Goal: Transaction & Acquisition: Book appointment/travel/reservation

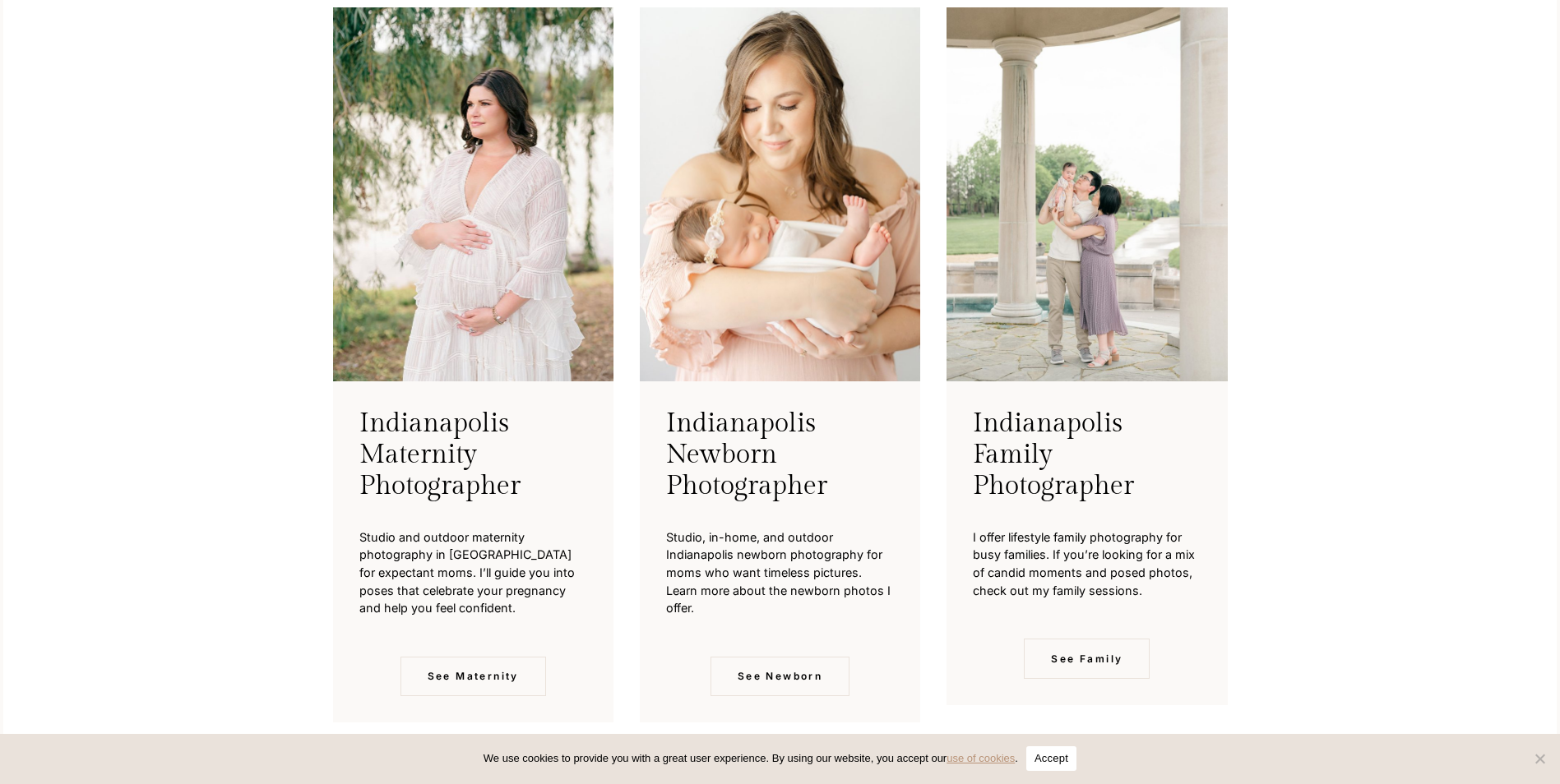
scroll to position [3988, 0]
click at [1081, 339] on img at bounding box center [1086, 194] width 280 height 374
click at [1078, 660] on span "See Family" at bounding box center [1086, 658] width 71 height 16
click at [474, 683] on span "See Maternity" at bounding box center [473, 675] width 92 height 16
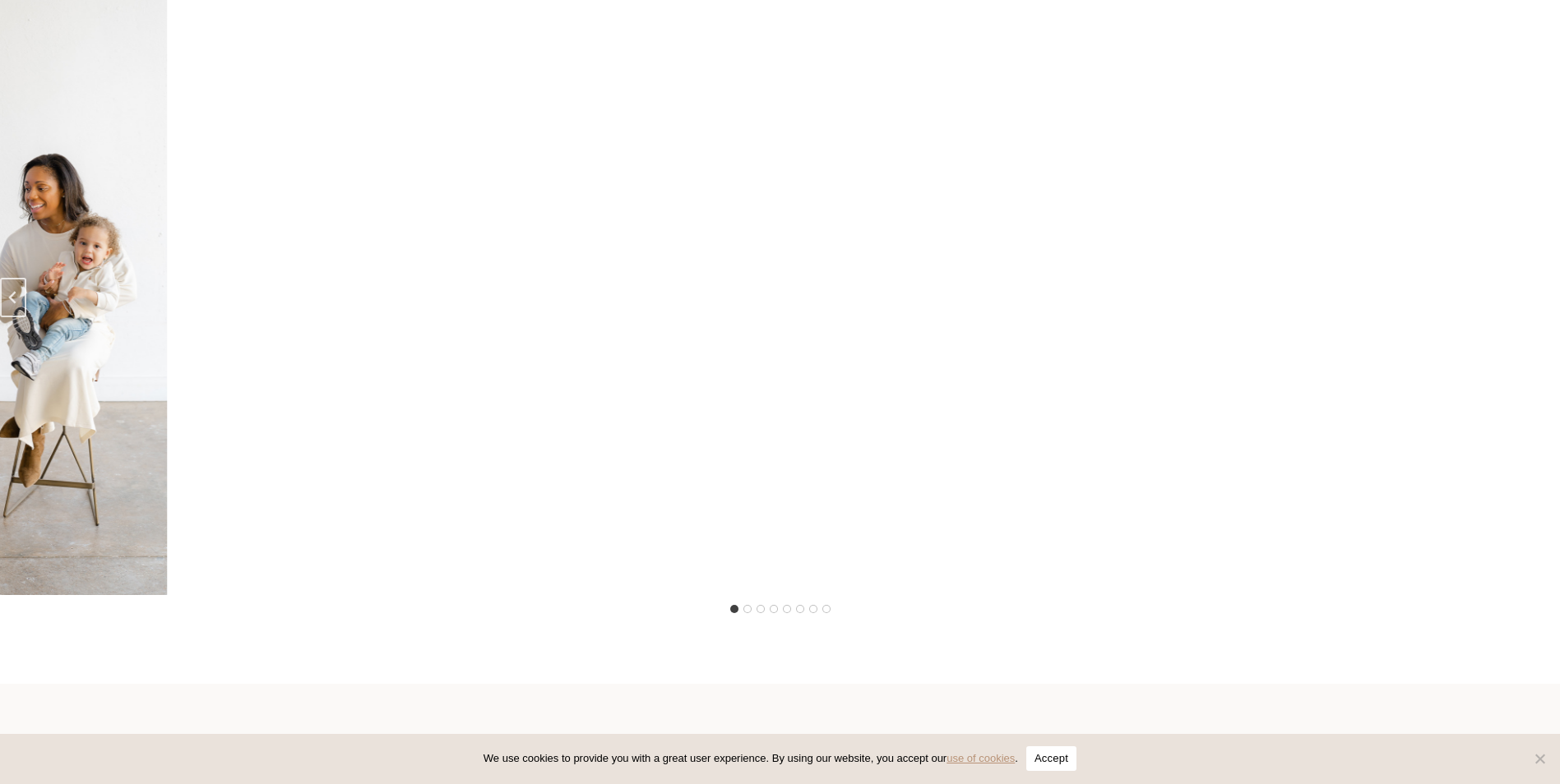
scroll to position [2795, 0]
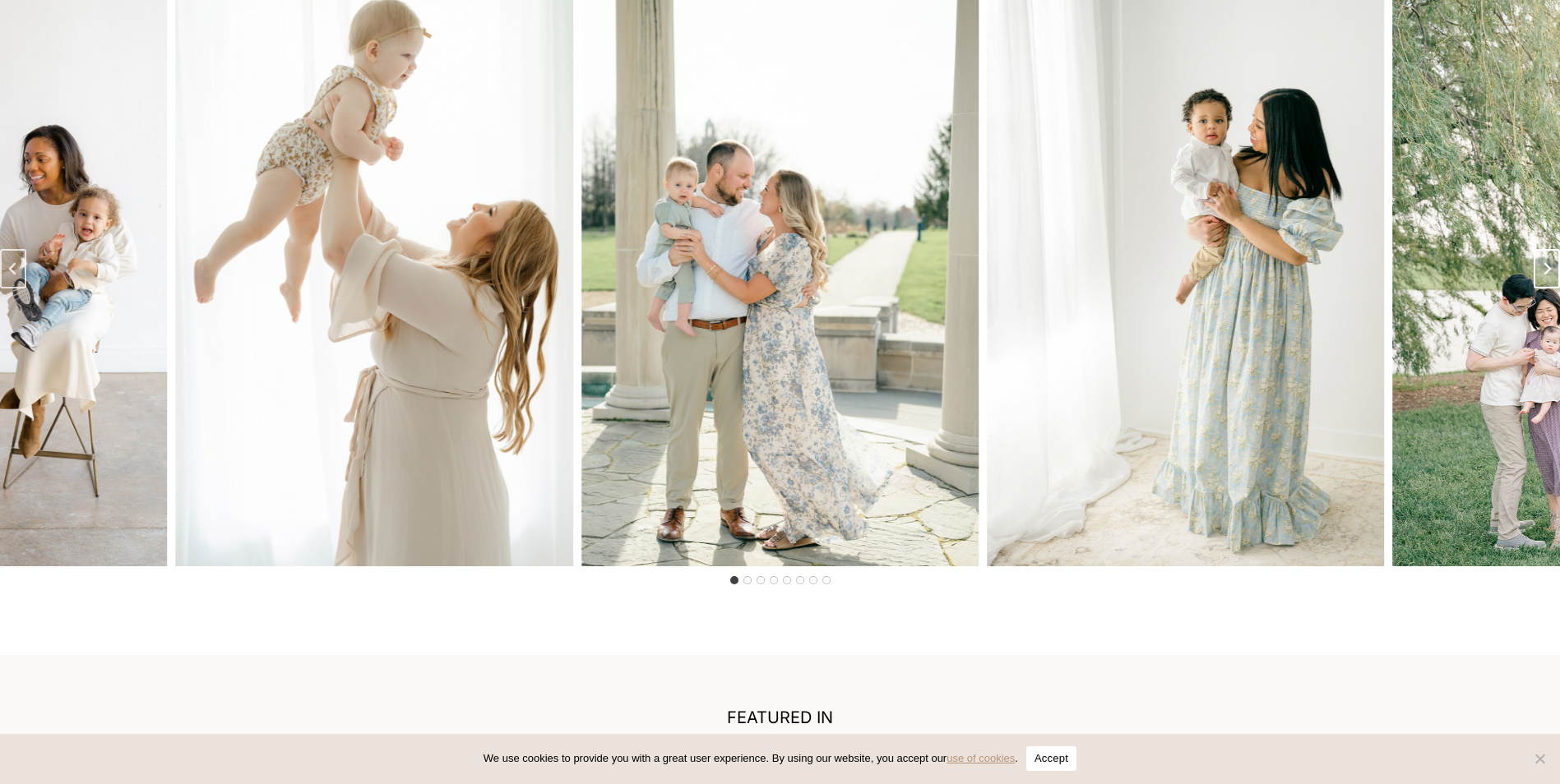
click at [1552, 275] on icon "Next slide" at bounding box center [1547, 269] width 13 height 13
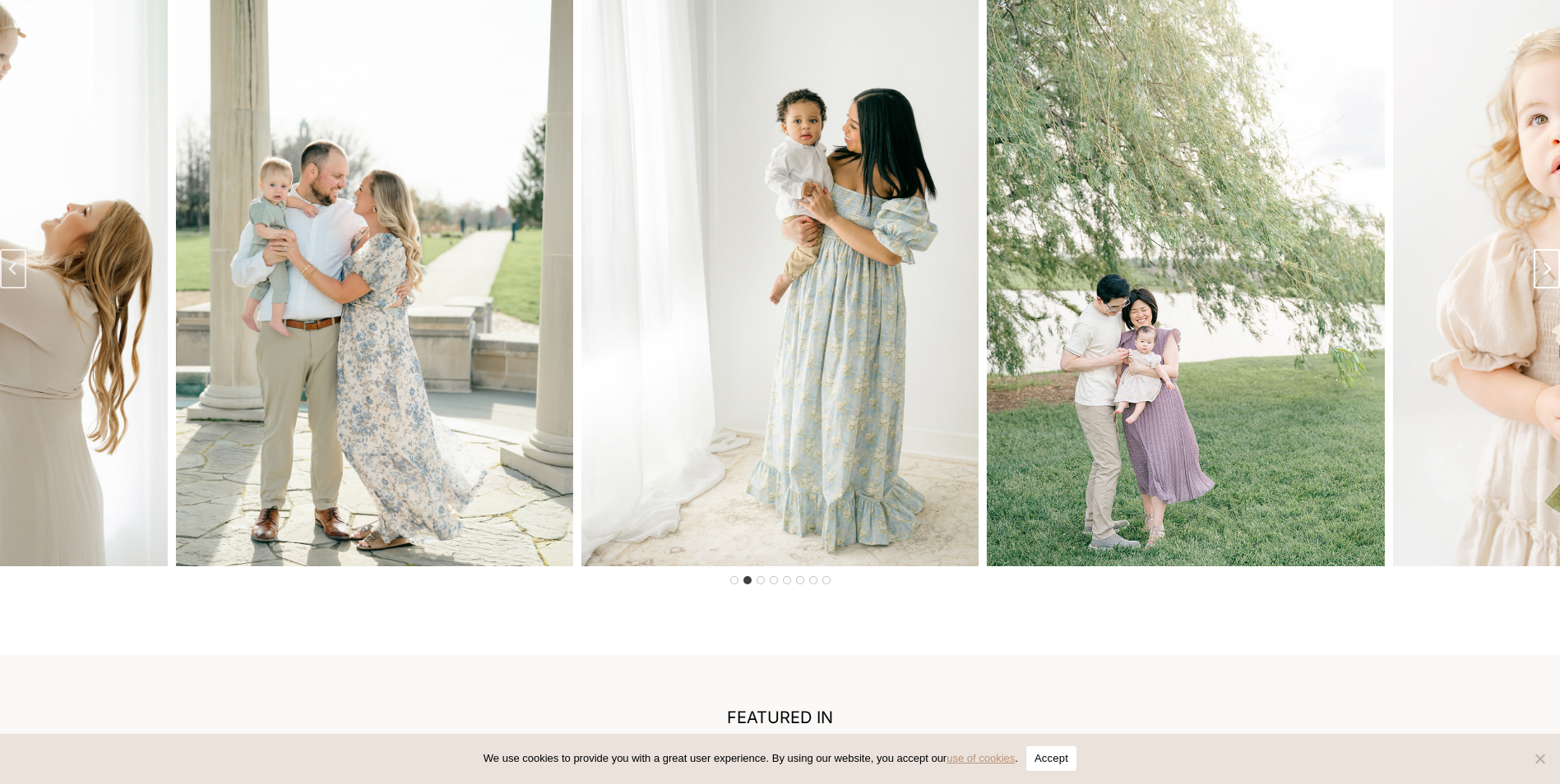
click at [1552, 275] on icon "Next slide" at bounding box center [1547, 269] width 13 height 13
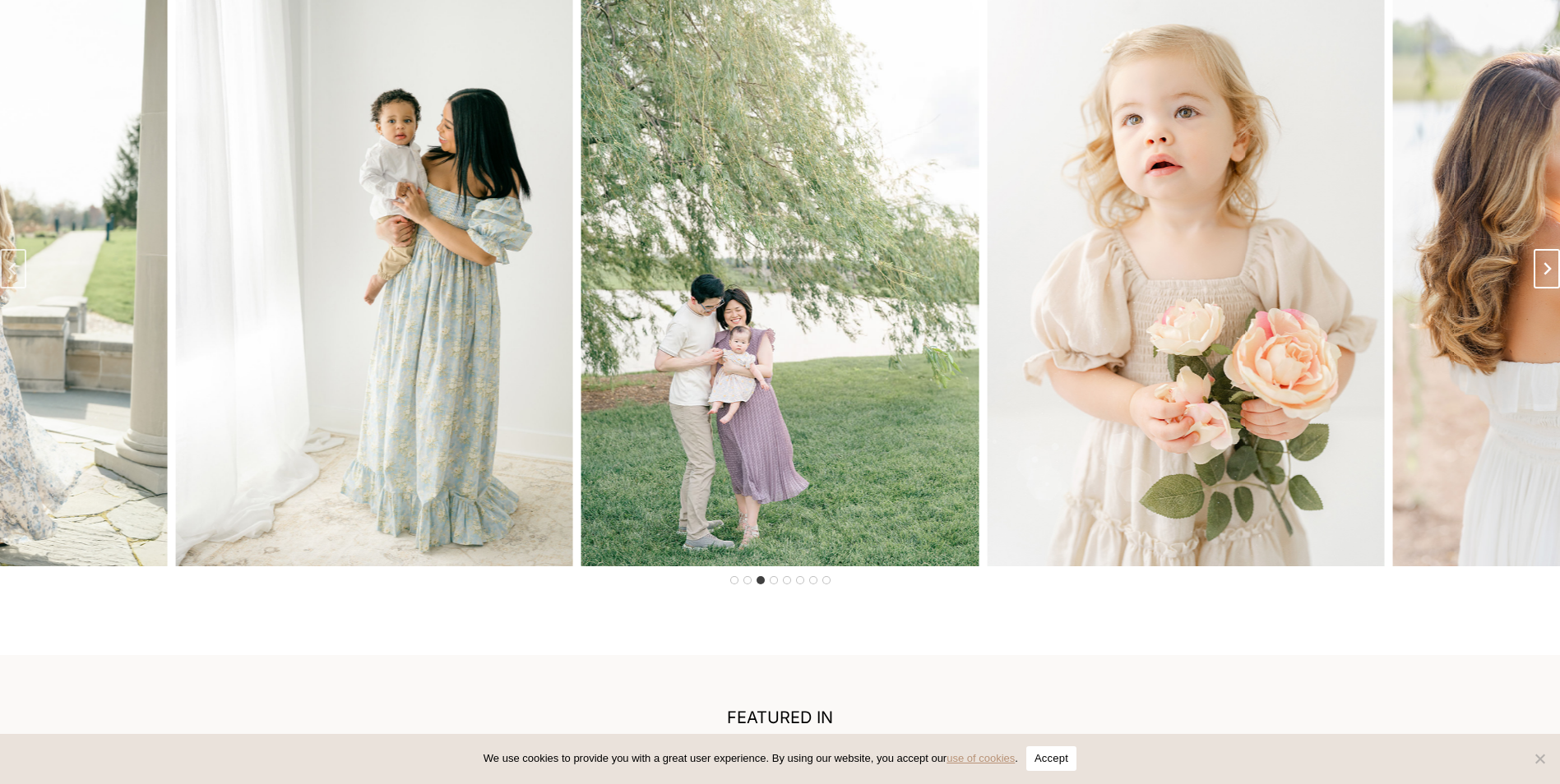
click at [1552, 275] on icon "Next slide" at bounding box center [1547, 269] width 13 height 13
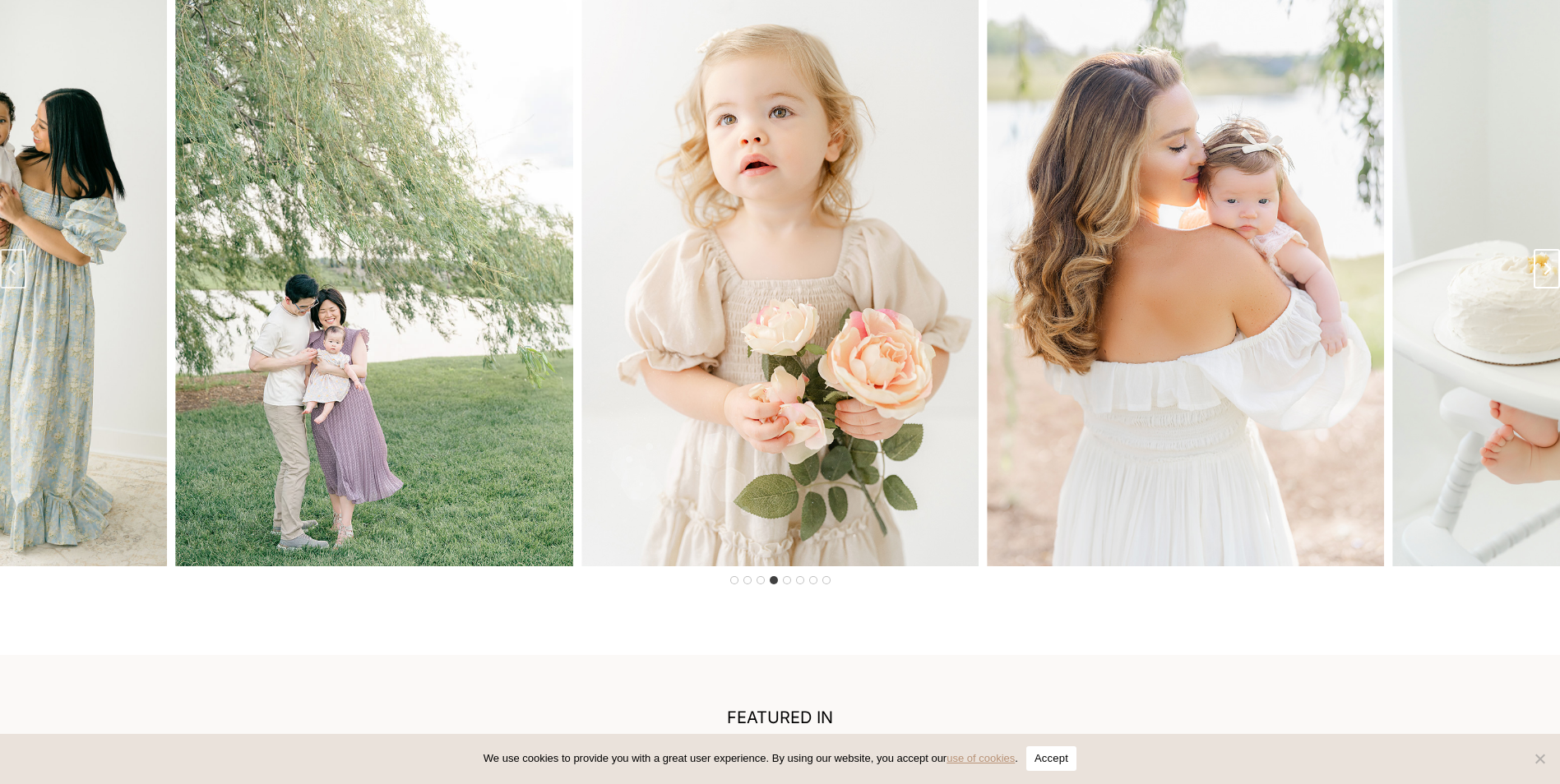
click at [1552, 275] on icon "Next slide" at bounding box center [1547, 269] width 13 height 13
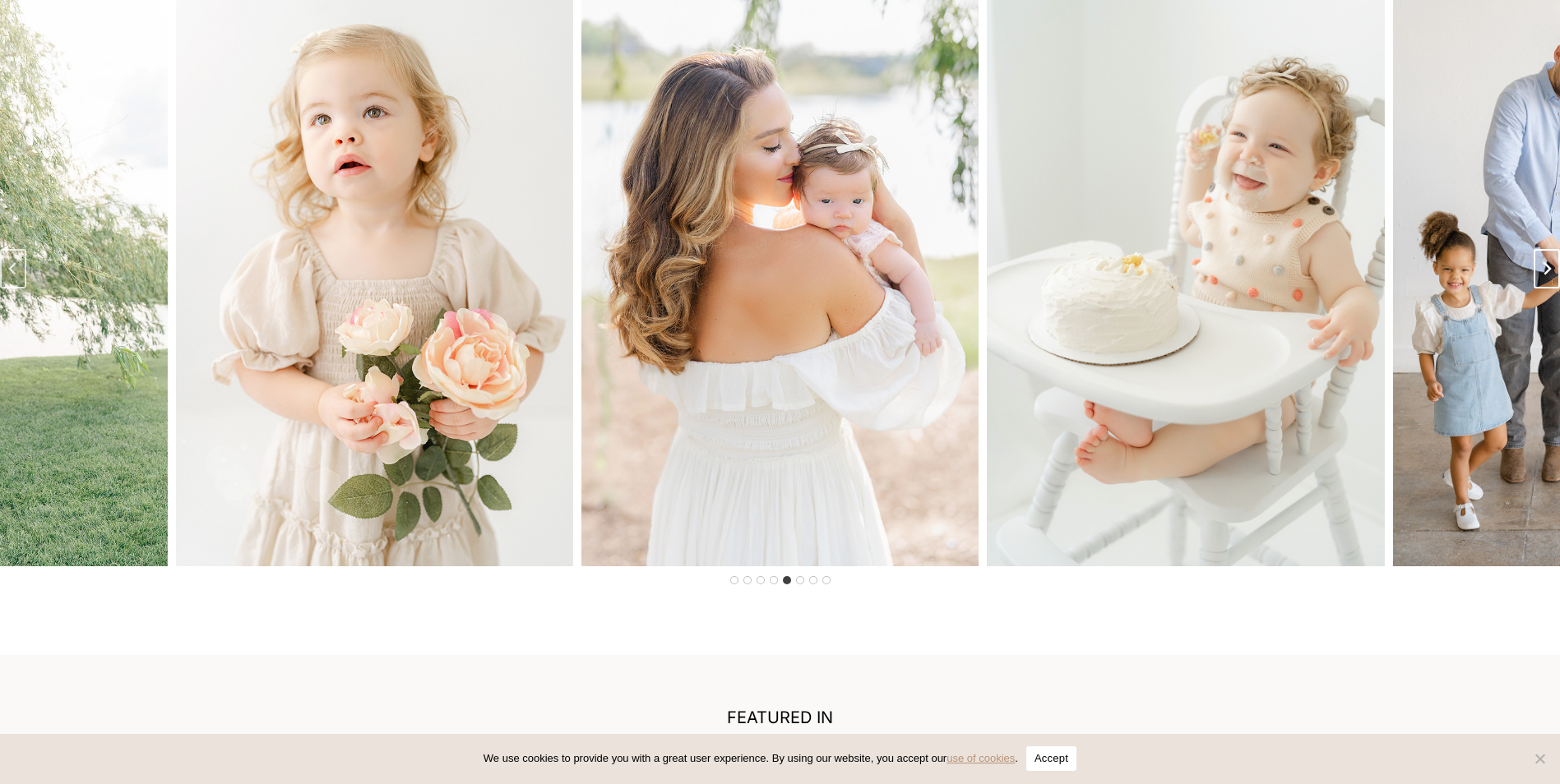
click at [1552, 275] on icon "Next slide" at bounding box center [1547, 269] width 13 height 13
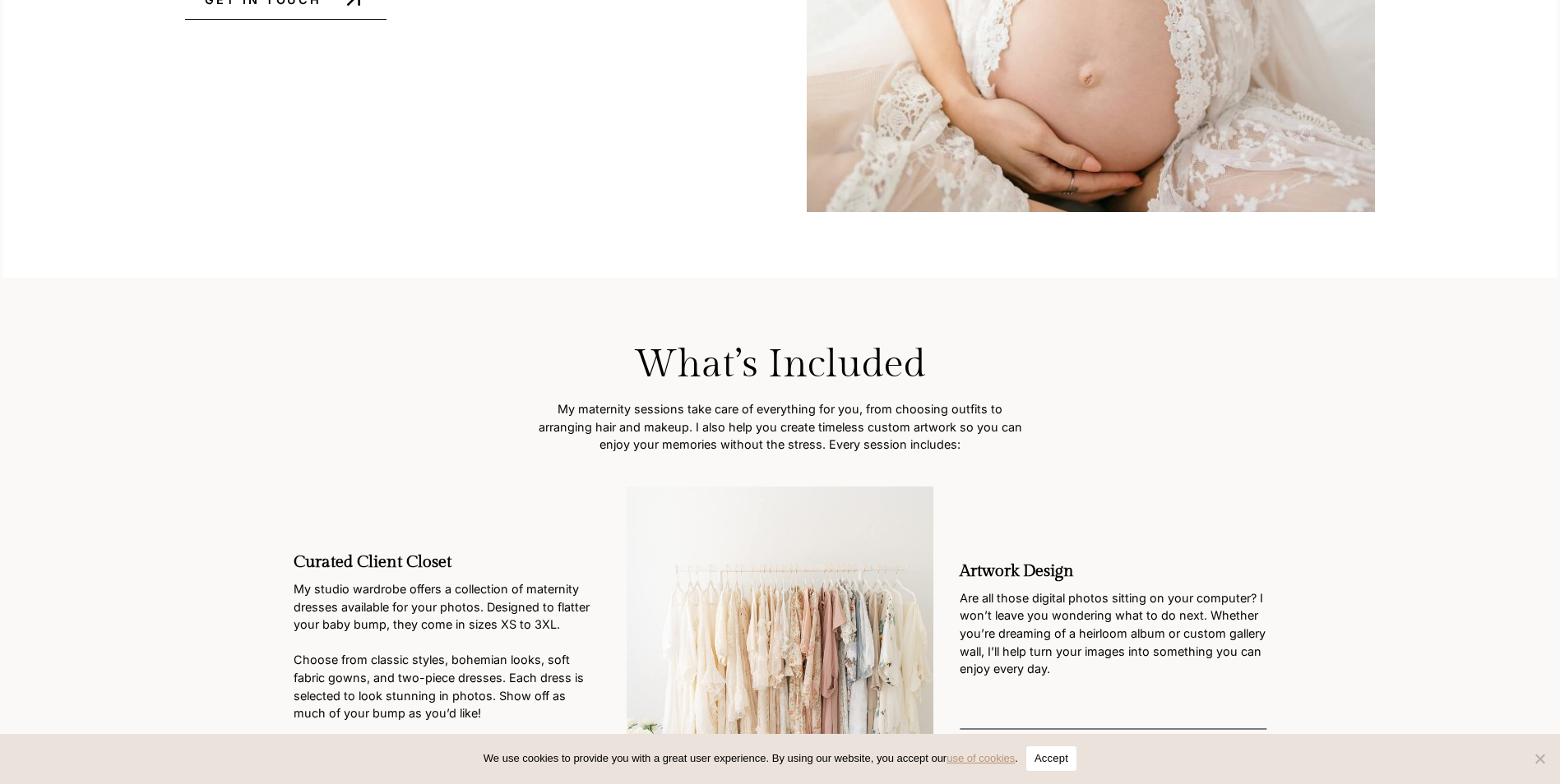
scroll to position [1644, 0]
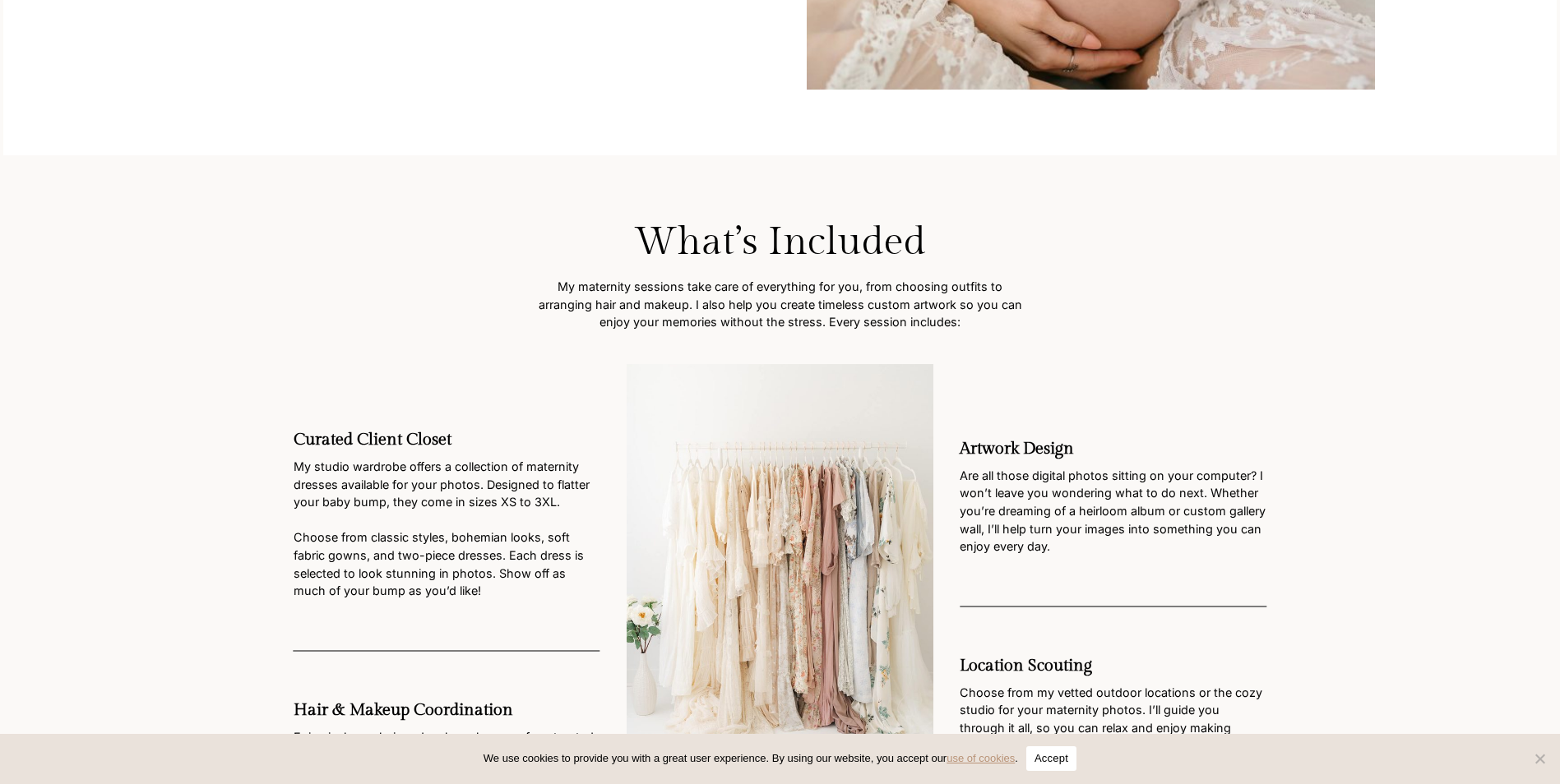
drag, startPoint x: 321, startPoint y: 483, endPoint x: 406, endPoint y: 519, distance: 92.3
click at [406, 519] on p "My studio wardrobe offers a collection of maternity dresses available for your …" at bounding box center [447, 529] width 306 height 142
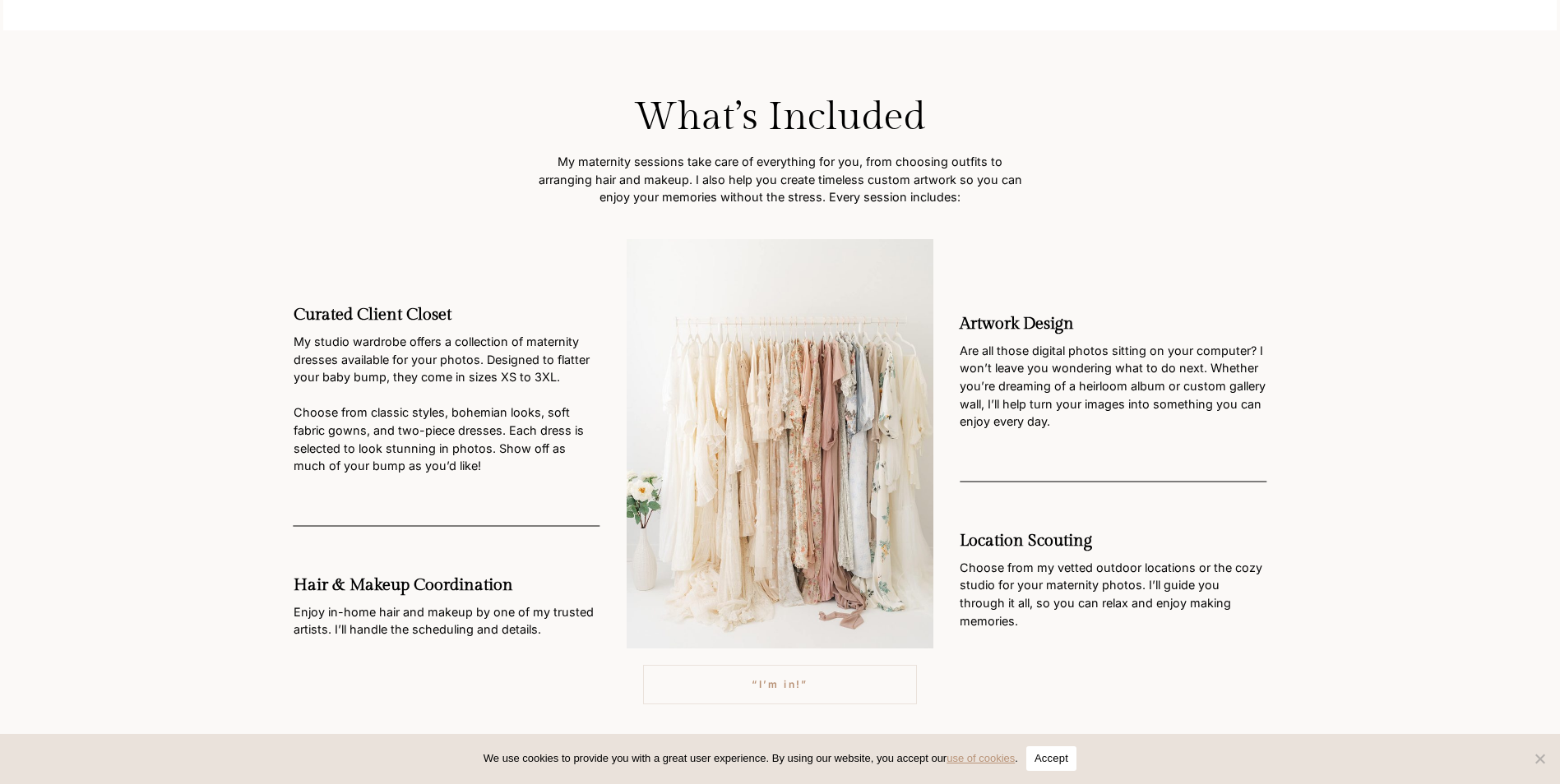
scroll to position [1809, 0]
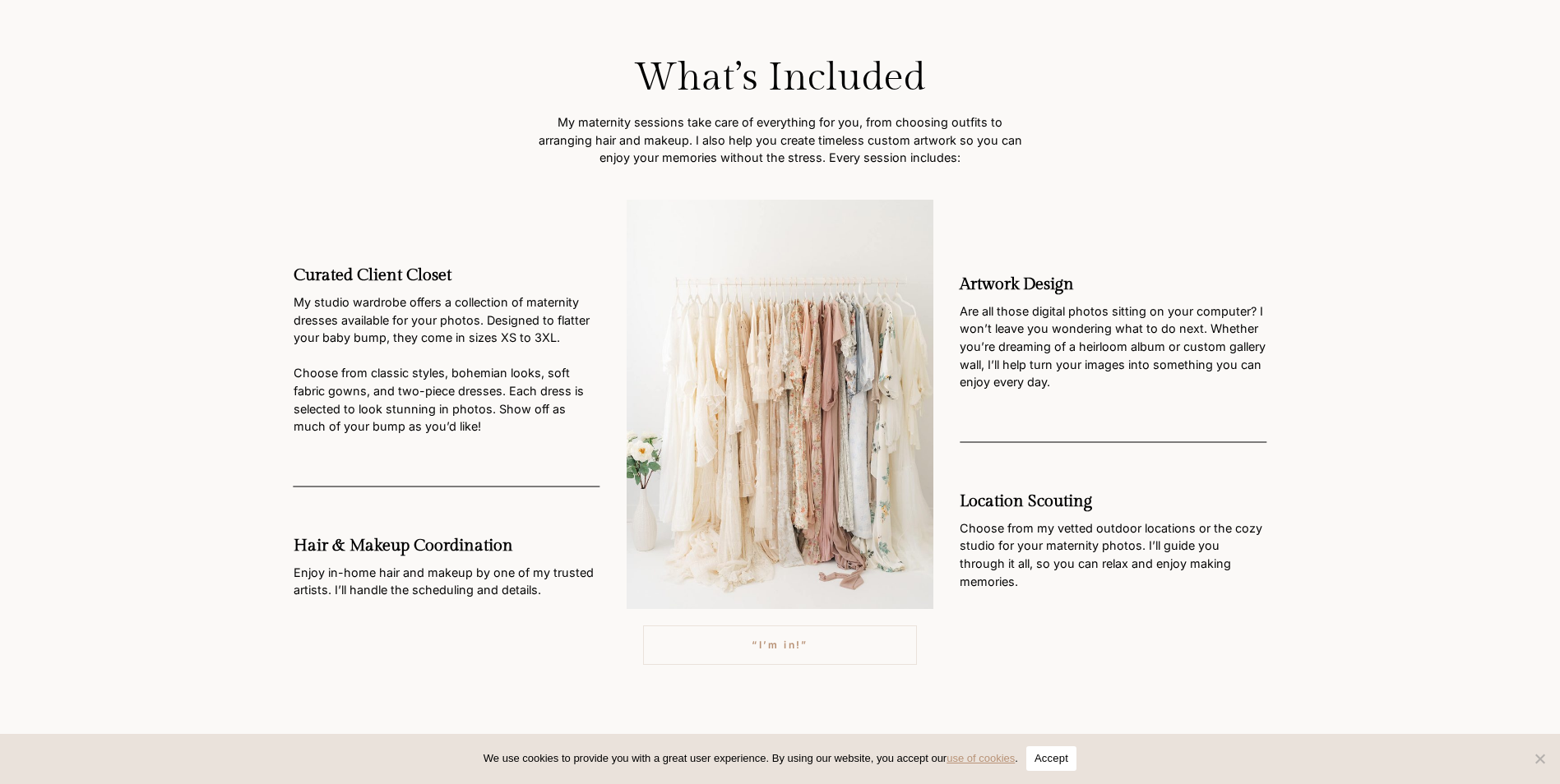
click at [809, 536] on img at bounding box center [779, 405] width 306 height 410
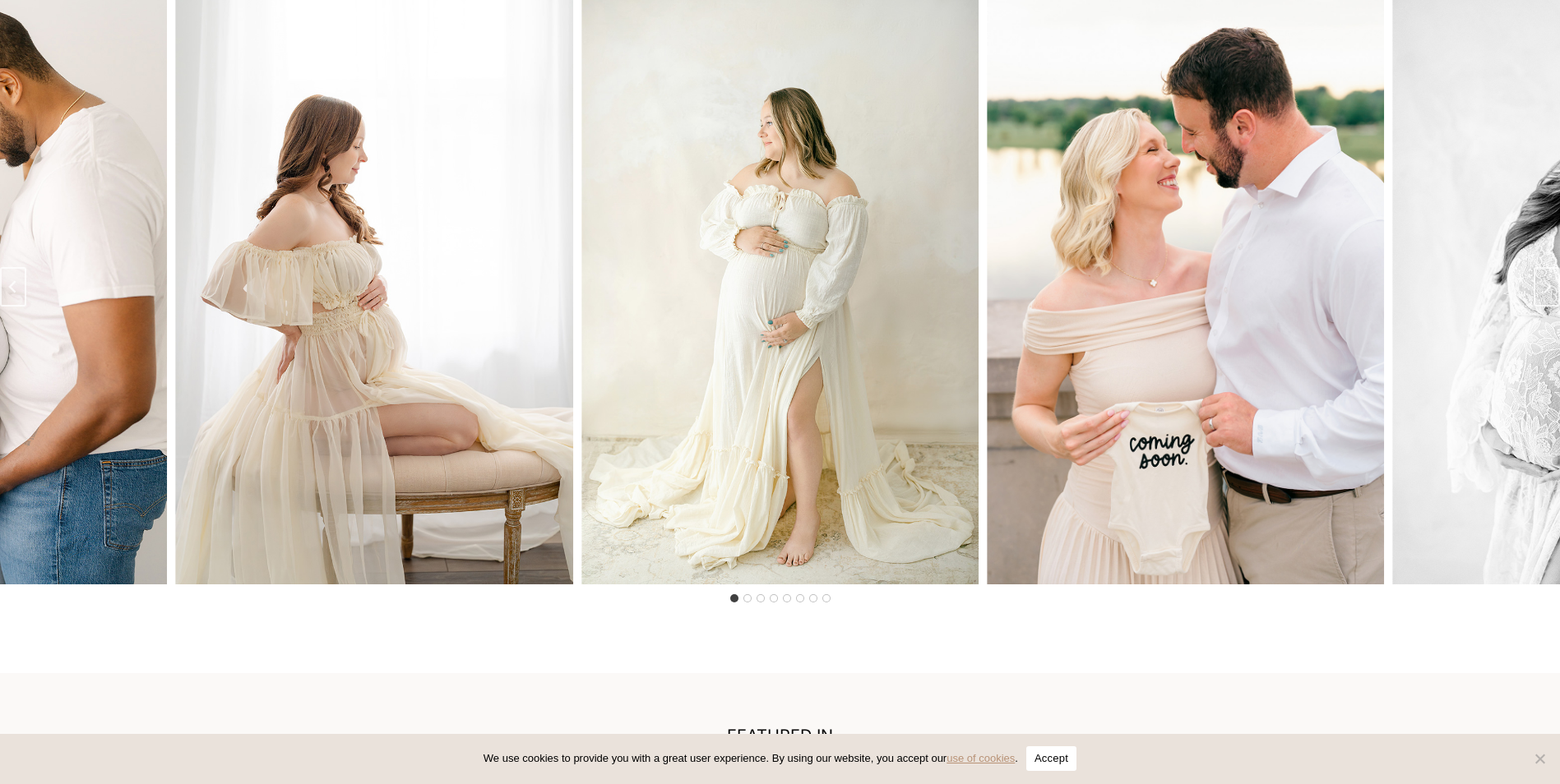
scroll to position [2795, 0]
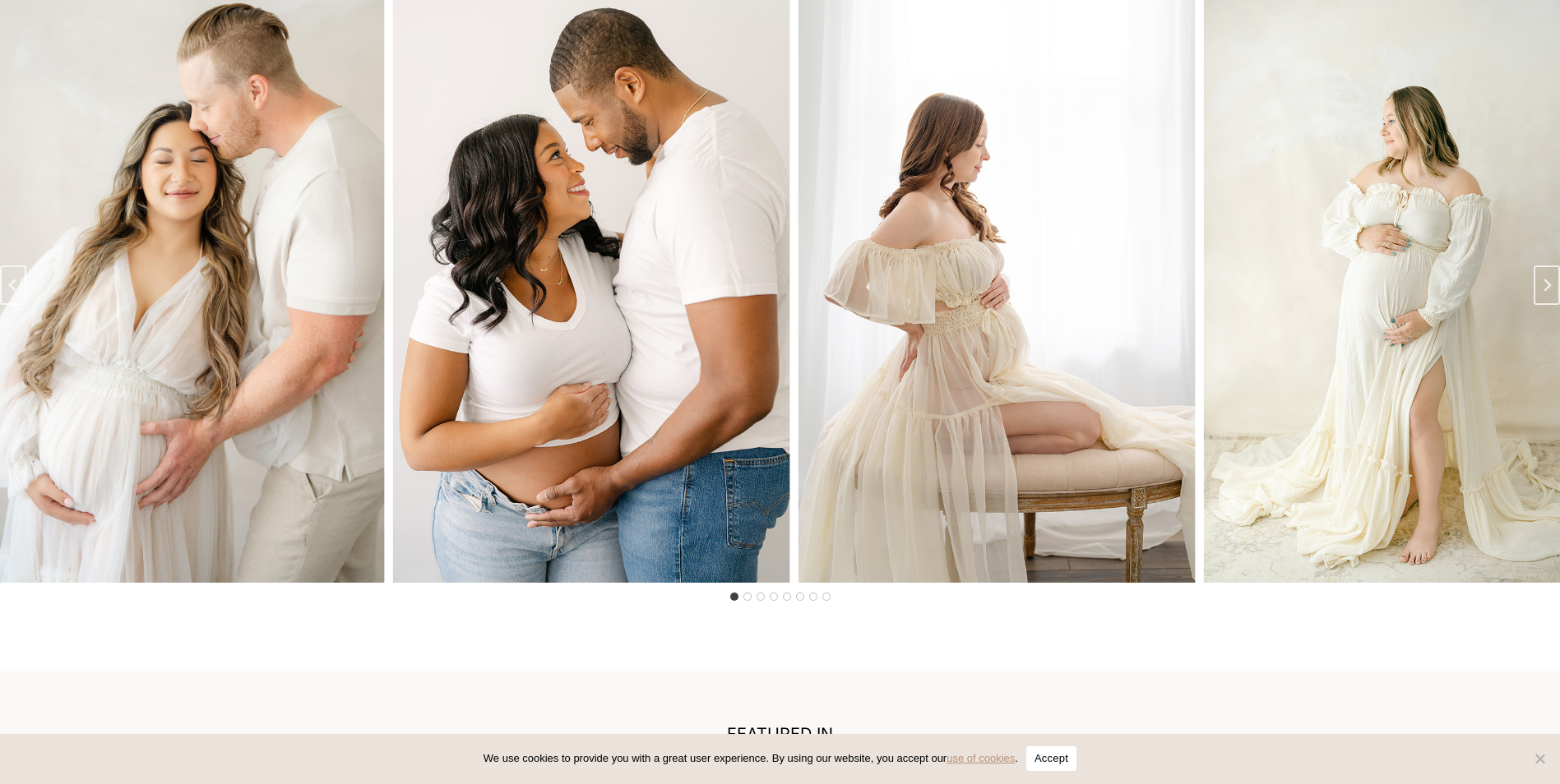
drag, startPoint x: 378, startPoint y: 442, endPoint x: 930, endPoint y: 442, distance: 552.0
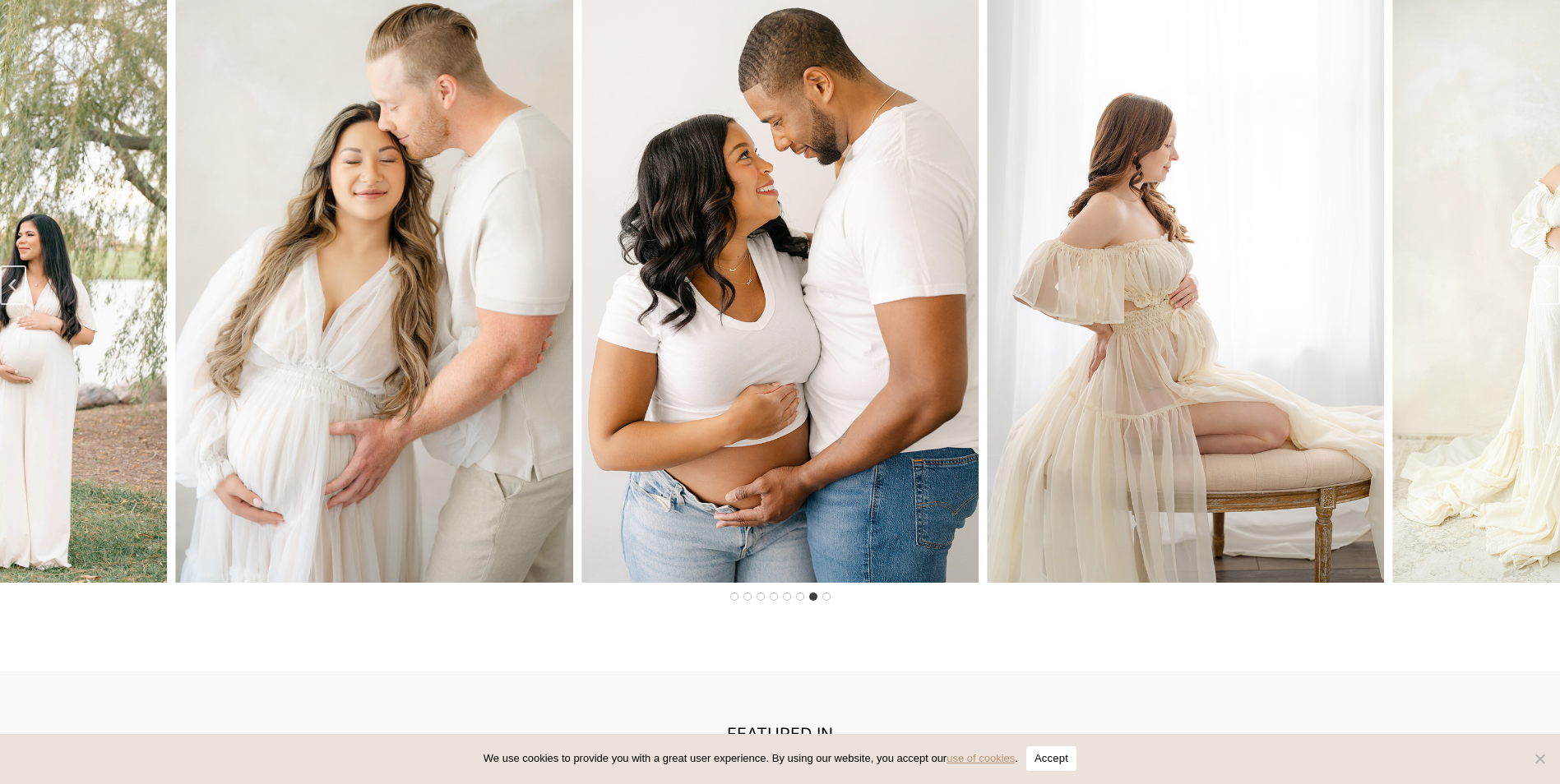
drag, startPoint x: 390, startPoint y: 444, endPoint x: 840, endPoint y: 442, distance: 450.0
click at [573, 442] on img "6 of 8" at bounding box center [374, 285] width 397 height 596
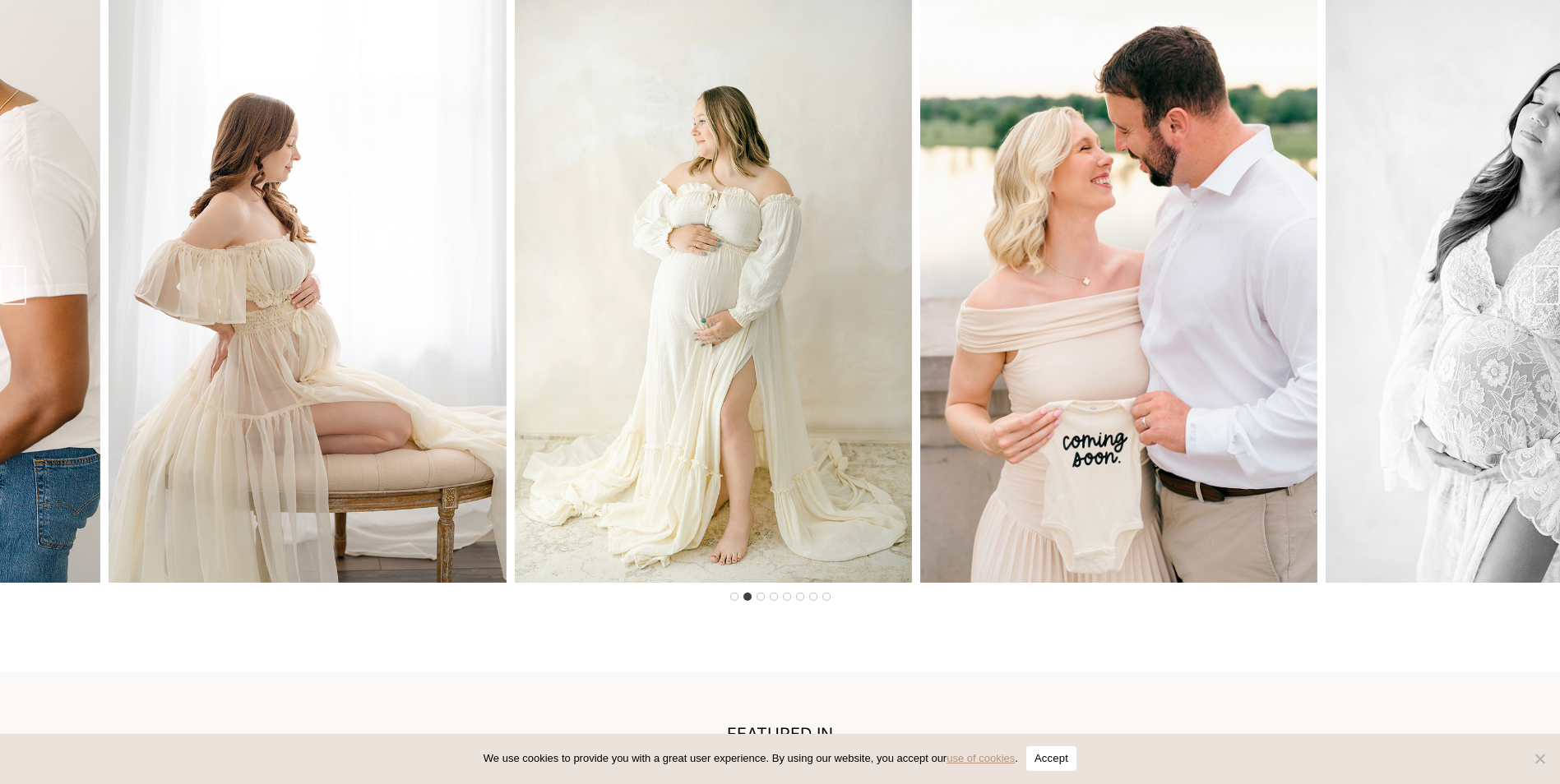
drag, startPoint x: 816, startPoint y: 431, endPoint x: 1118, endPoint y: 433, distance: 302.0
click at [1073, 429] on img "2 of 8" at bounding box center [1118, 285] width 397 height 596
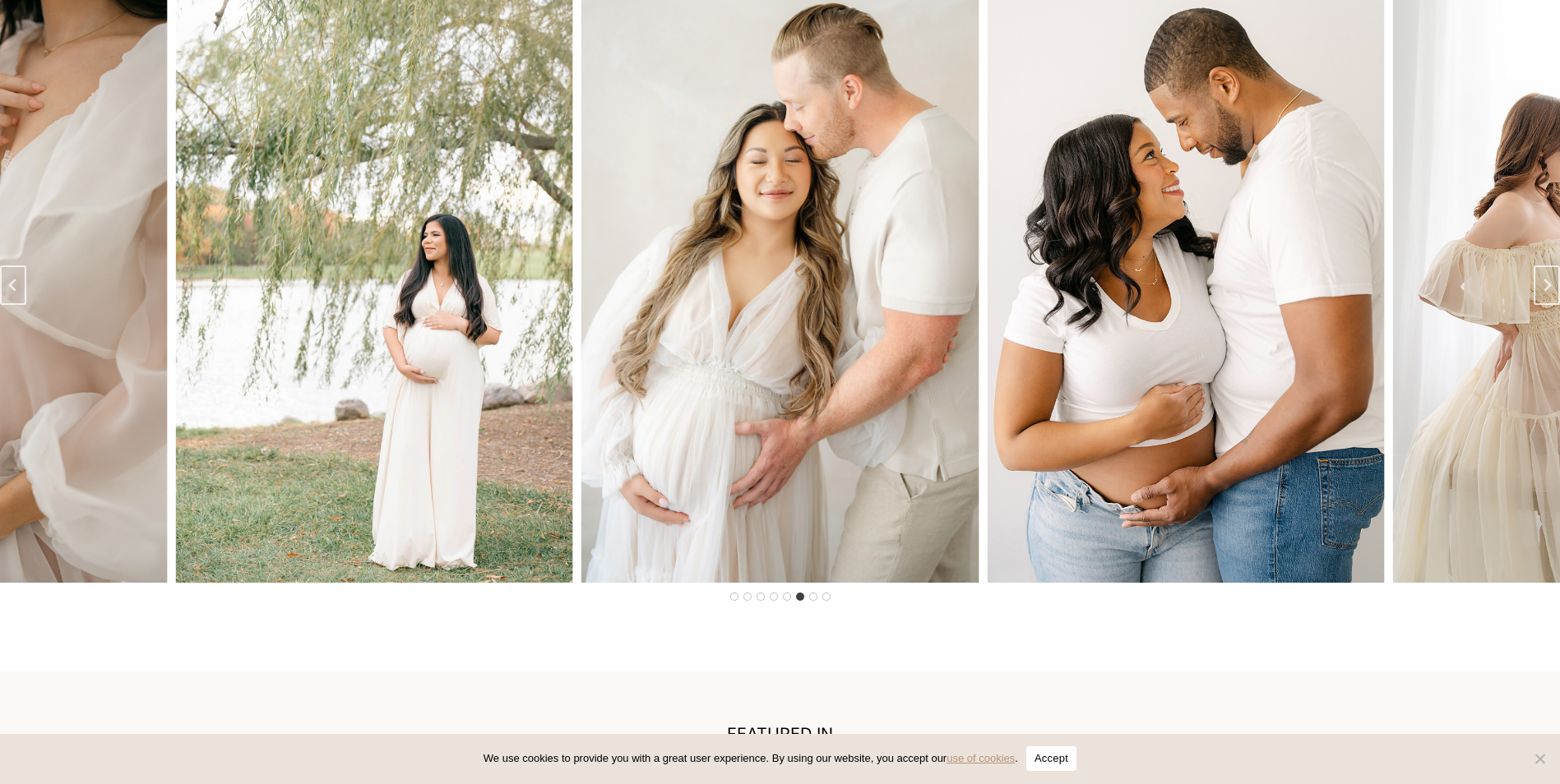
drag, startPoint x: 997, startPoint y: 439, endPoint x: 531, endPoint y: 449, distance: 466.1
click at [987, 450] on img "7 of 8" at bounding box center [1185, 285] width 397 height 596
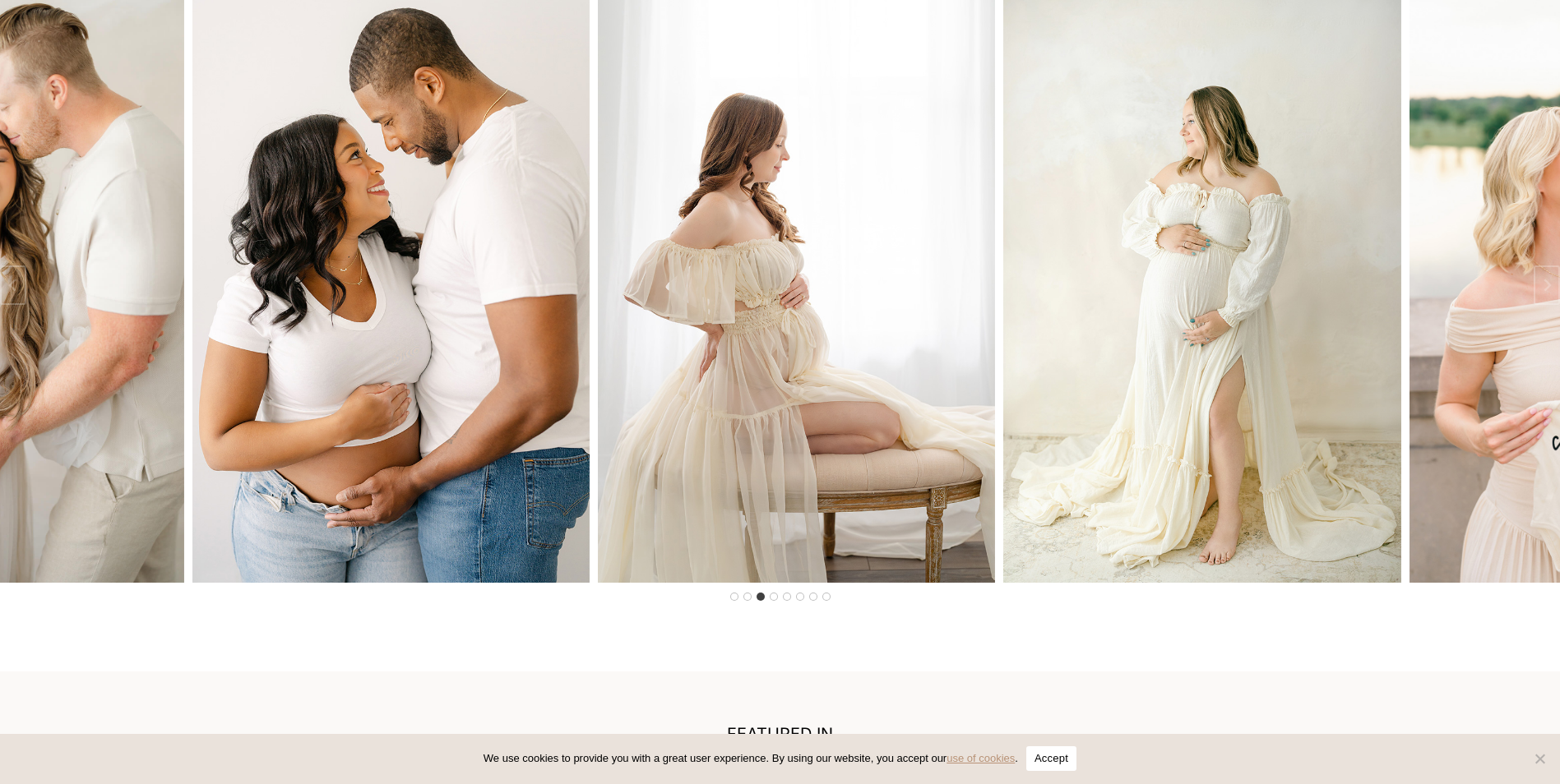
drag, startPoint x: 553, startPoint y: 439, endPoint x: 1799, endPoint y: 411, distance: 1246.3
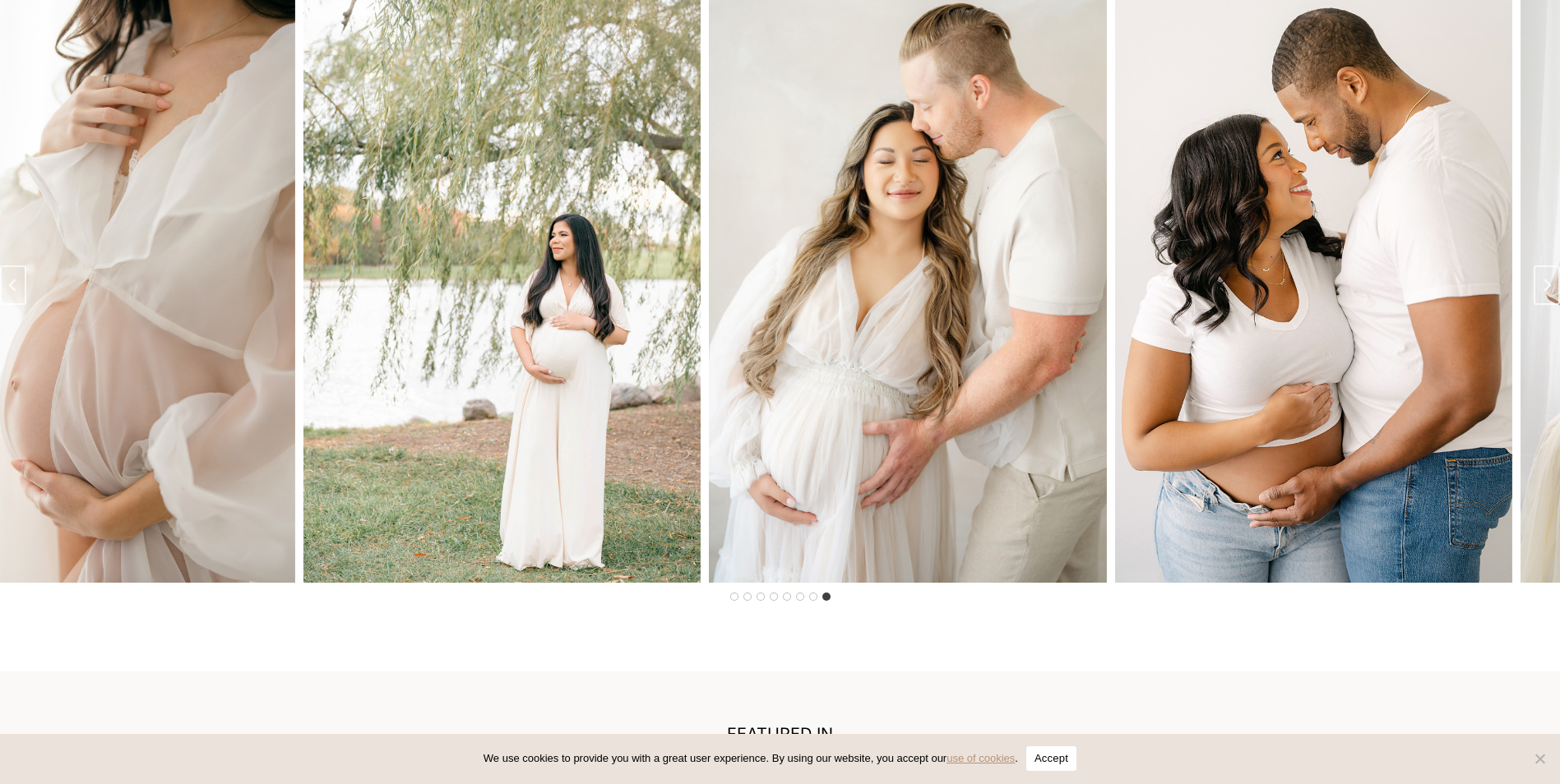
drag, startPoint x: 604, startPoint y: 422, endPoint x: 1537, endPoint y: 396, distance: 933.4
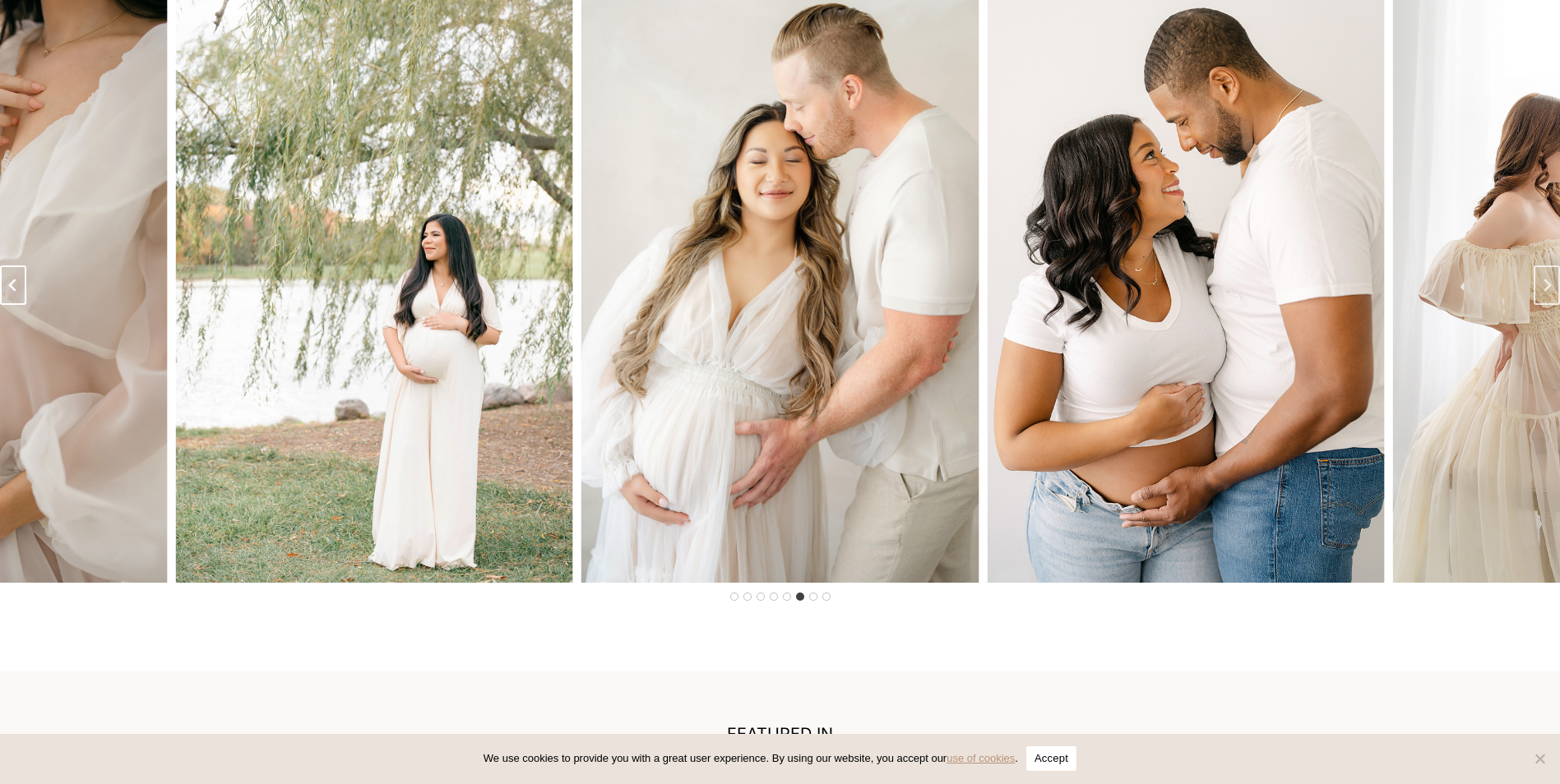
click at [16, 305] on button "Previous slide" at bounding box center [13, 285] width 26 height 39
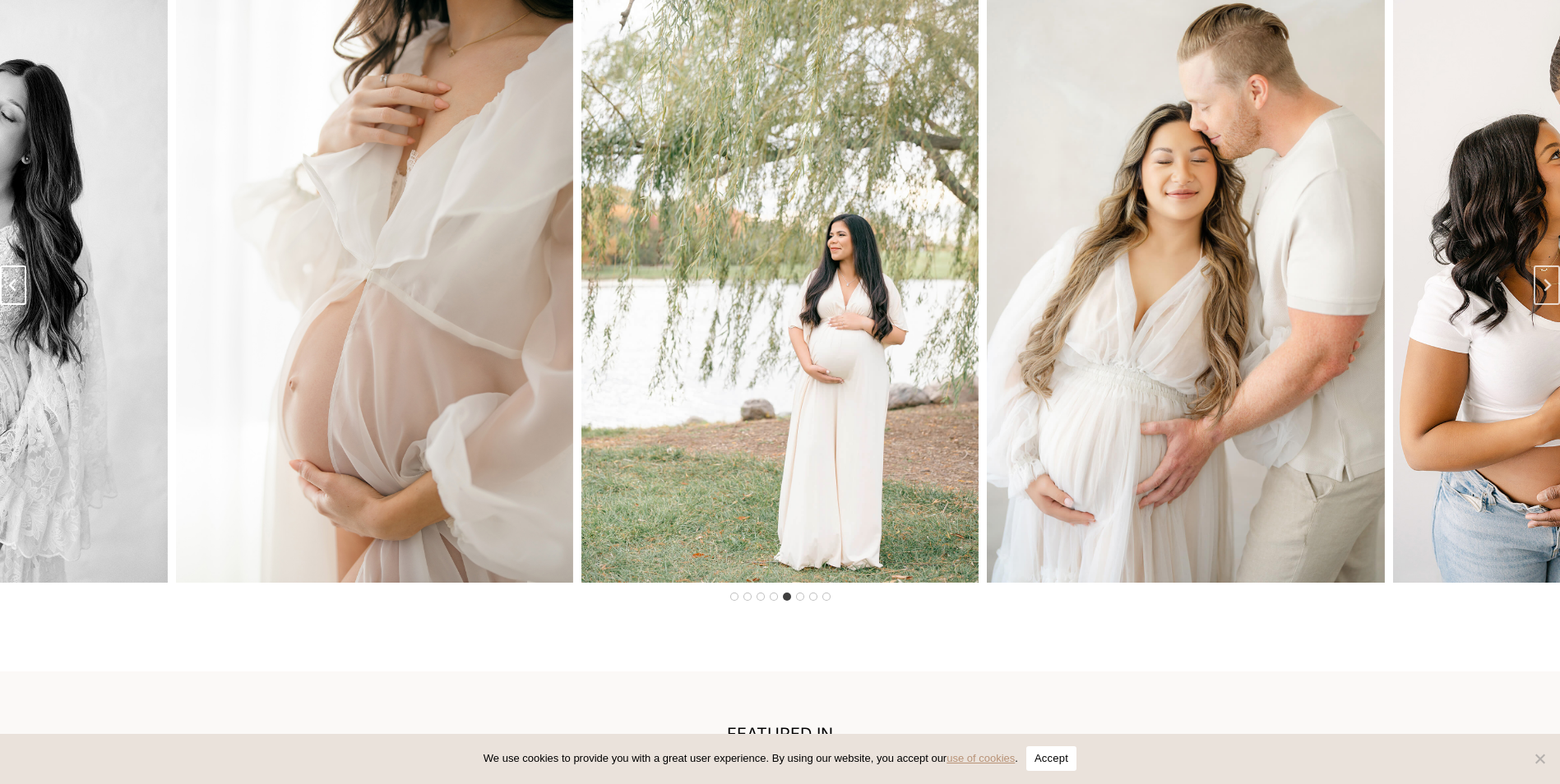
click at [16, 305] on button "Previous slide" at bounding box center [13, 285] width 26 height 39
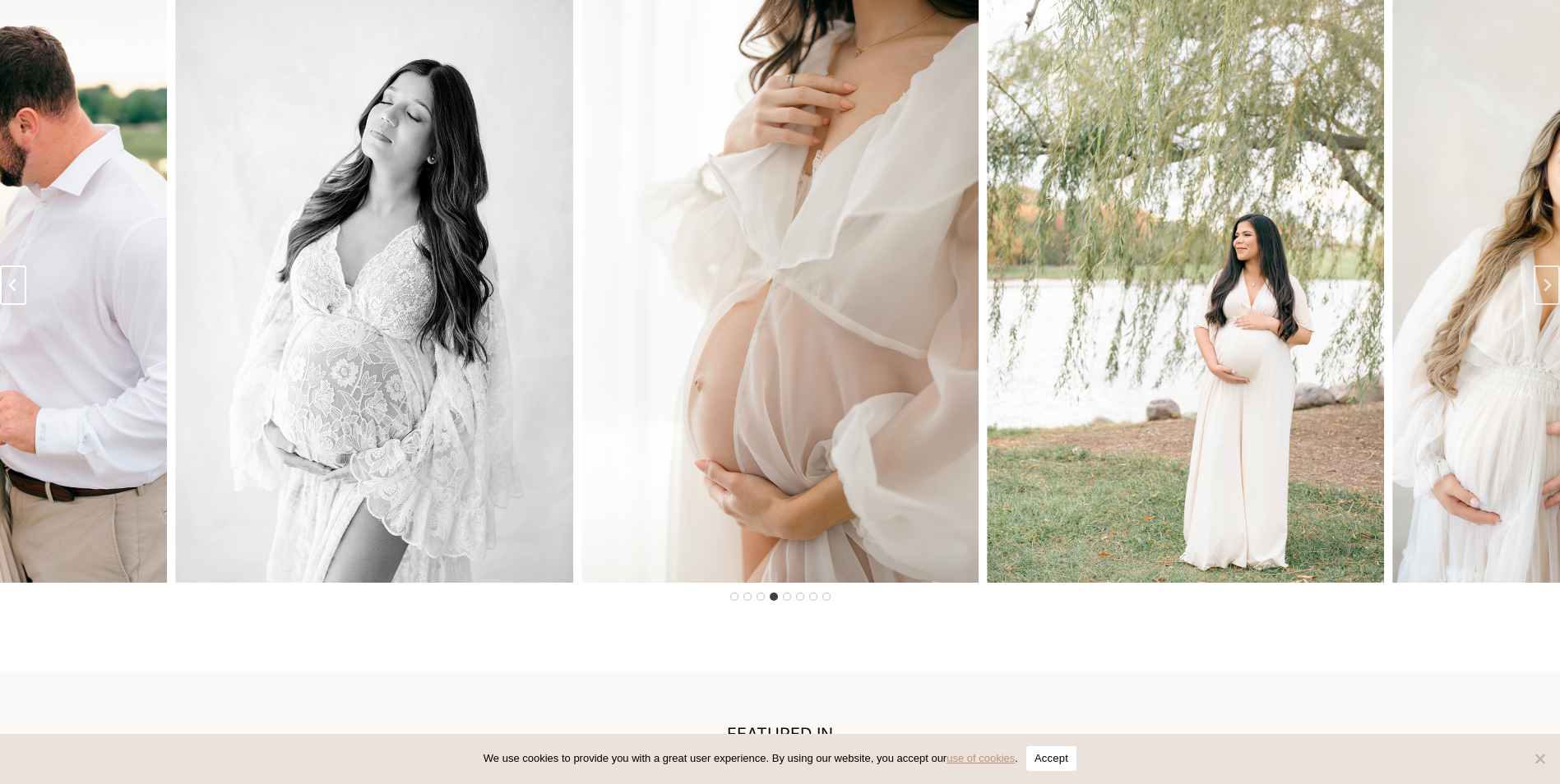
click at [16, 305] on button "Previous slide" at bounding box center [13, 285] width 26 height 39
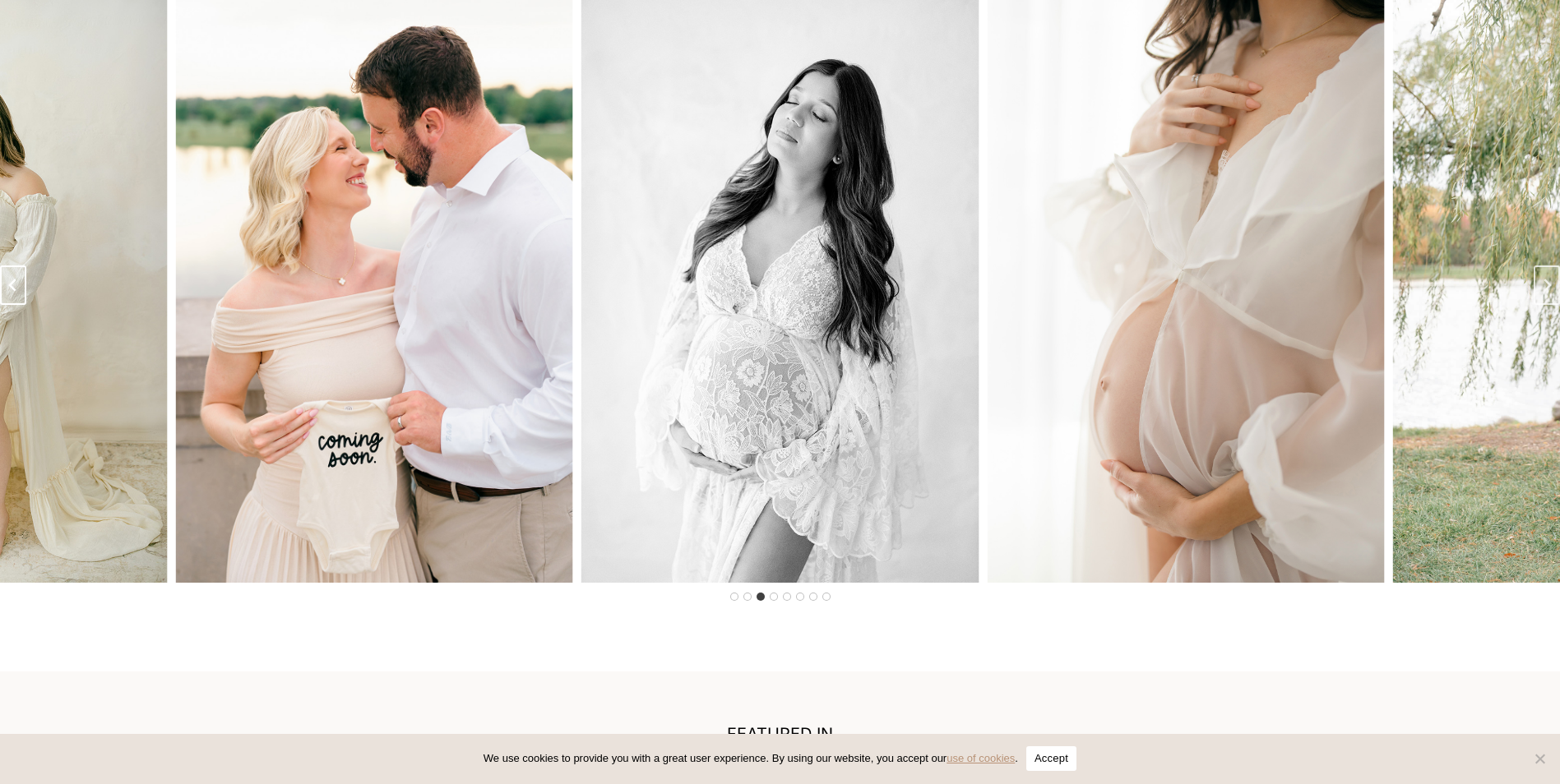
click at [16, 305] on button "Previous slide" at bounding box center [13, 285] width 26 height 39
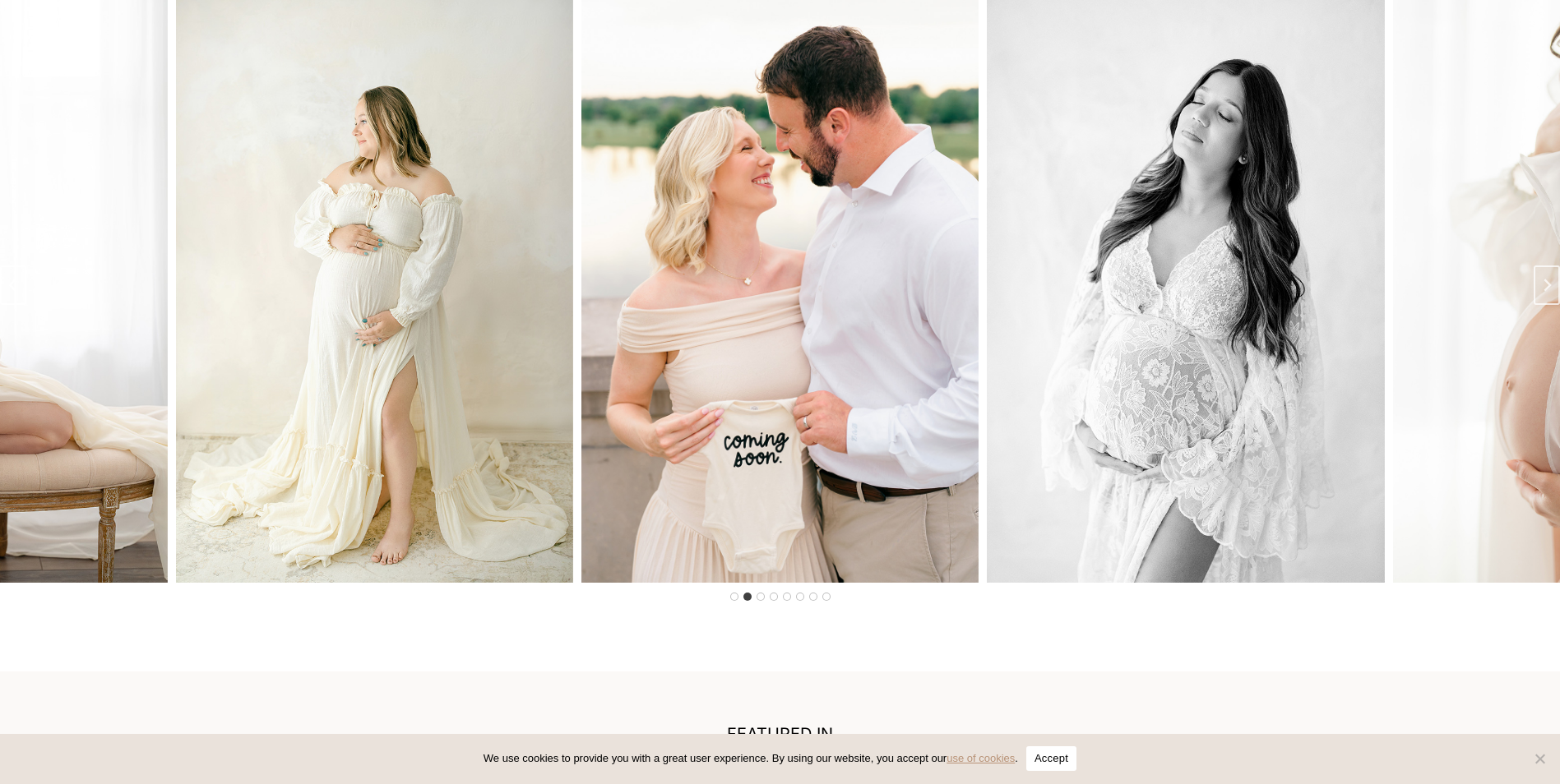
click at [16, 305] on button "Previous slide" at bounding box center [13, 285] width 26 height 39
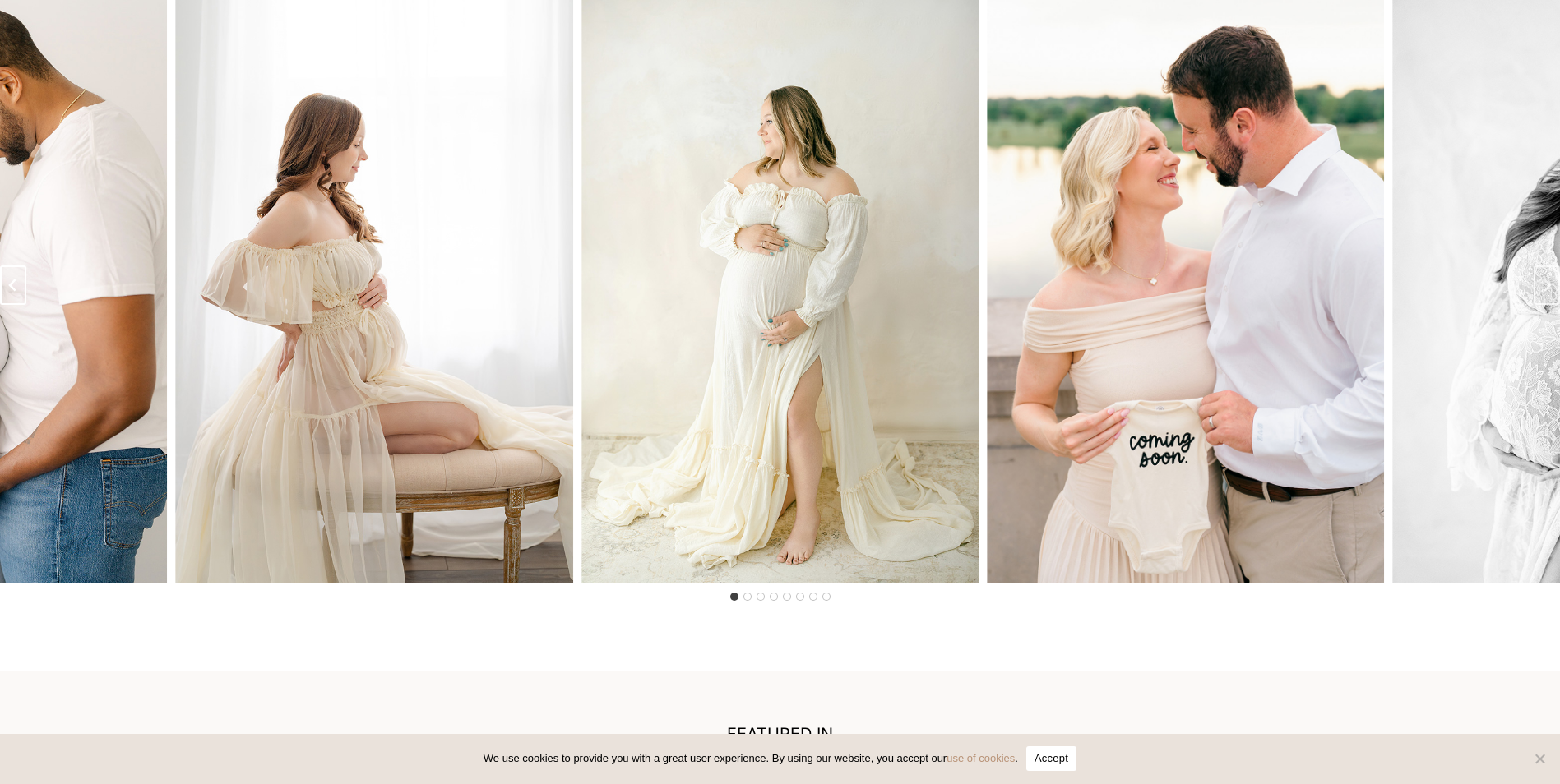
click at [16, 305] on button "Go to last slide" at bounding box center [13, 285] width 26 height 39
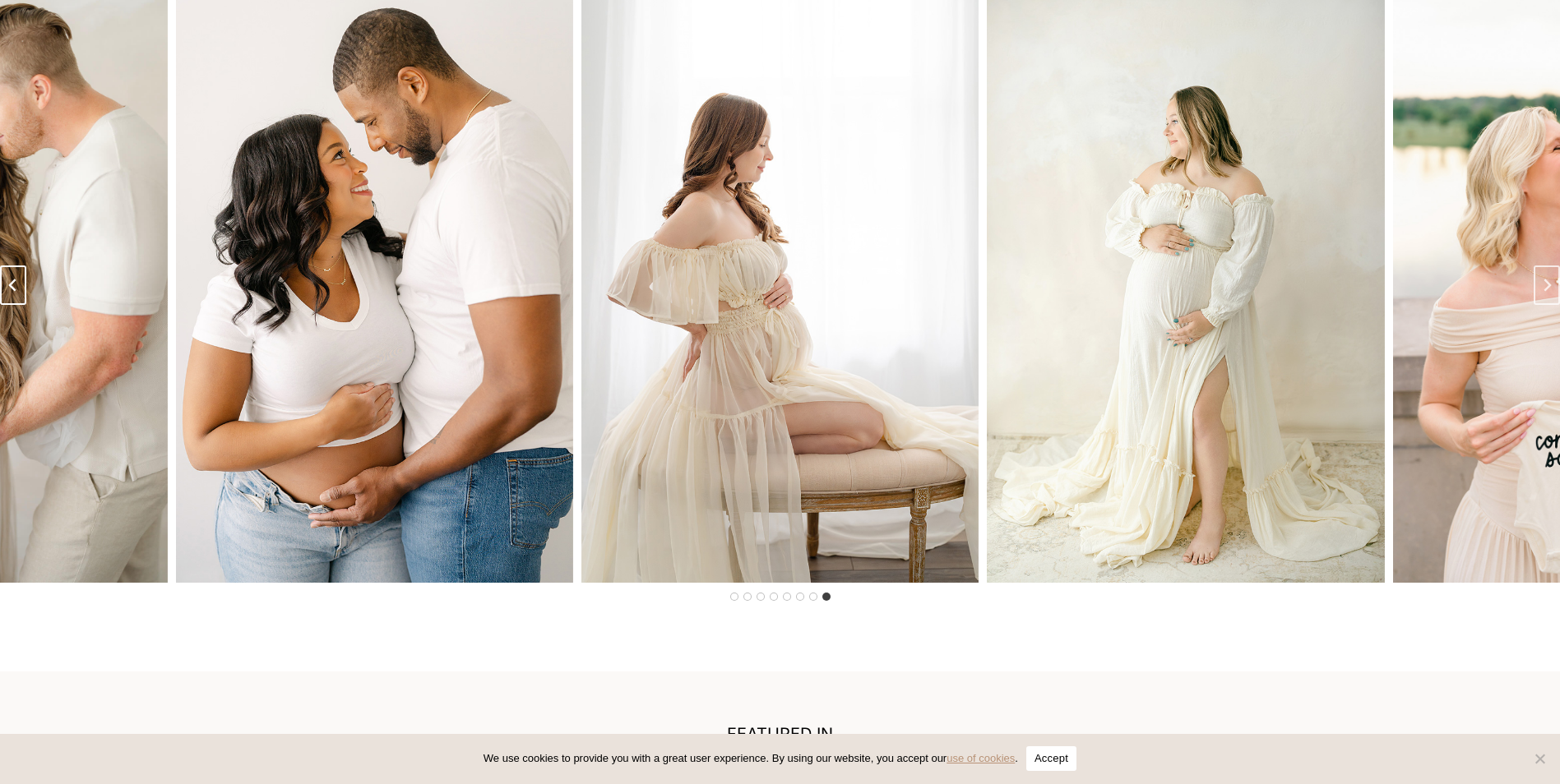
click at [16, 305] on button "Previous slide" at bounding box center [13, 285] width 26 height 39
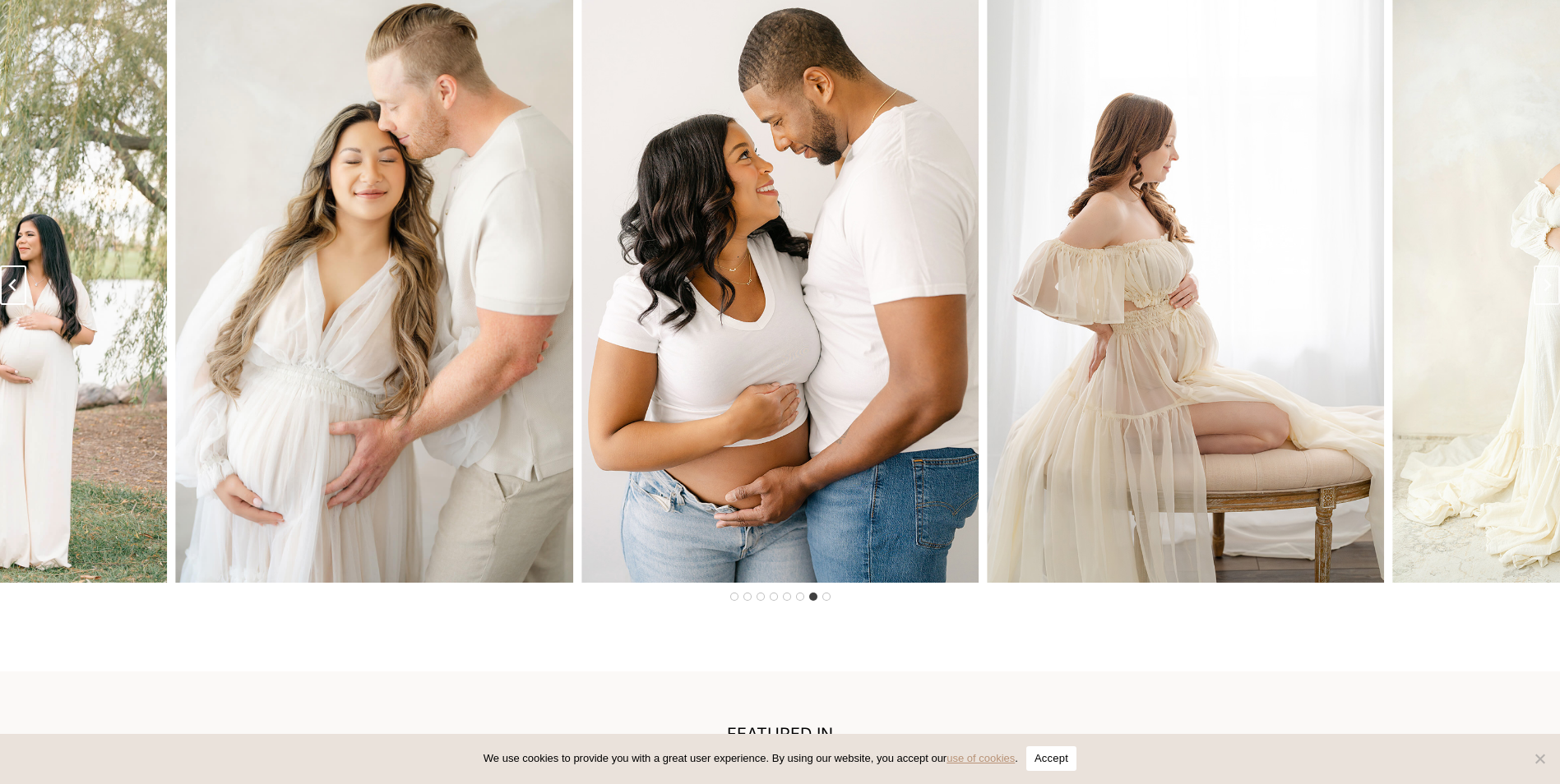
click at [16, 305] on button "Previous slide" at bounding box center [13, 285] width 26 height 39
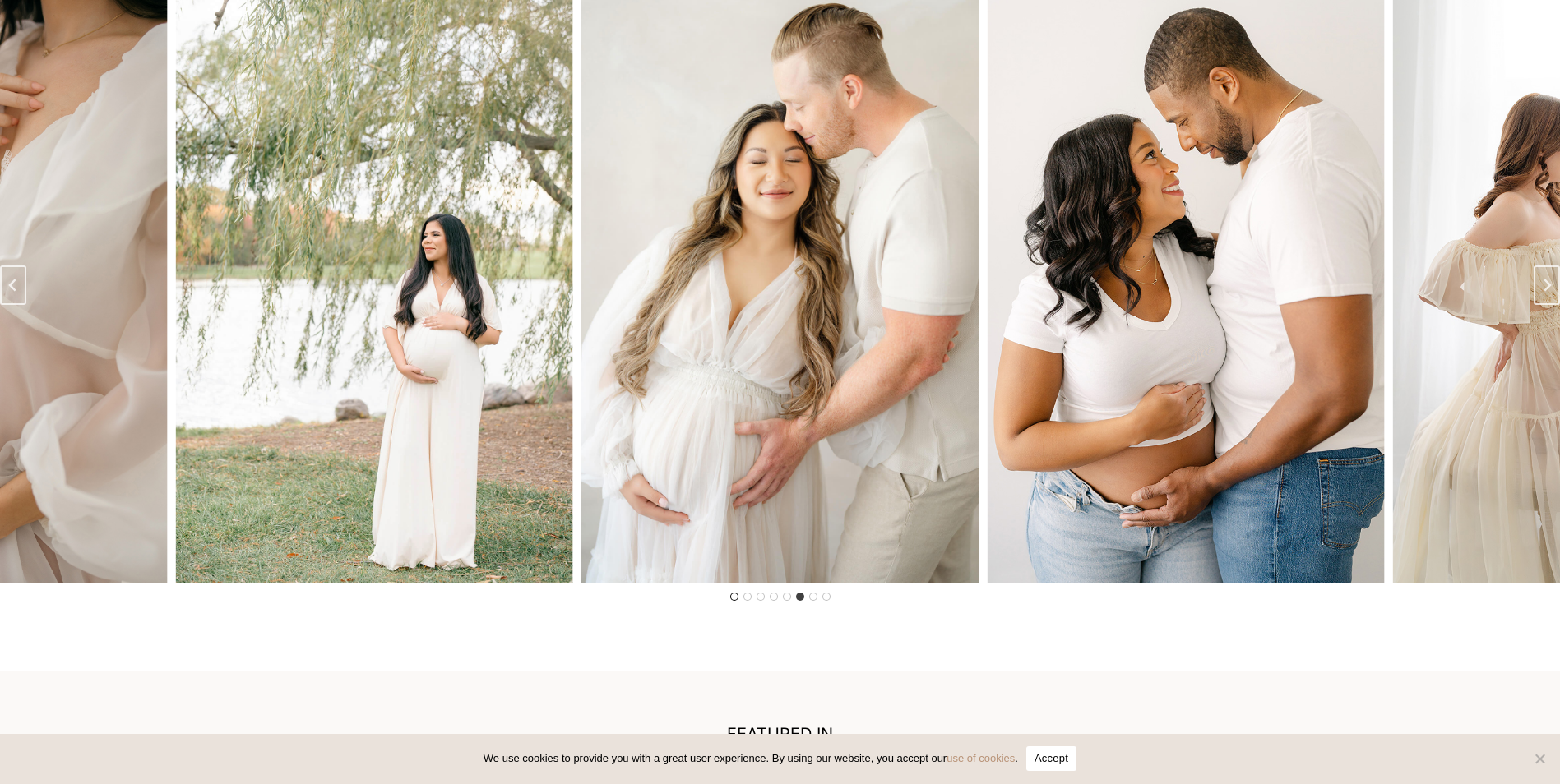
click at [736, 601] on button "Go to slide 1" at bounding box center [735, 597] width 8 height 8
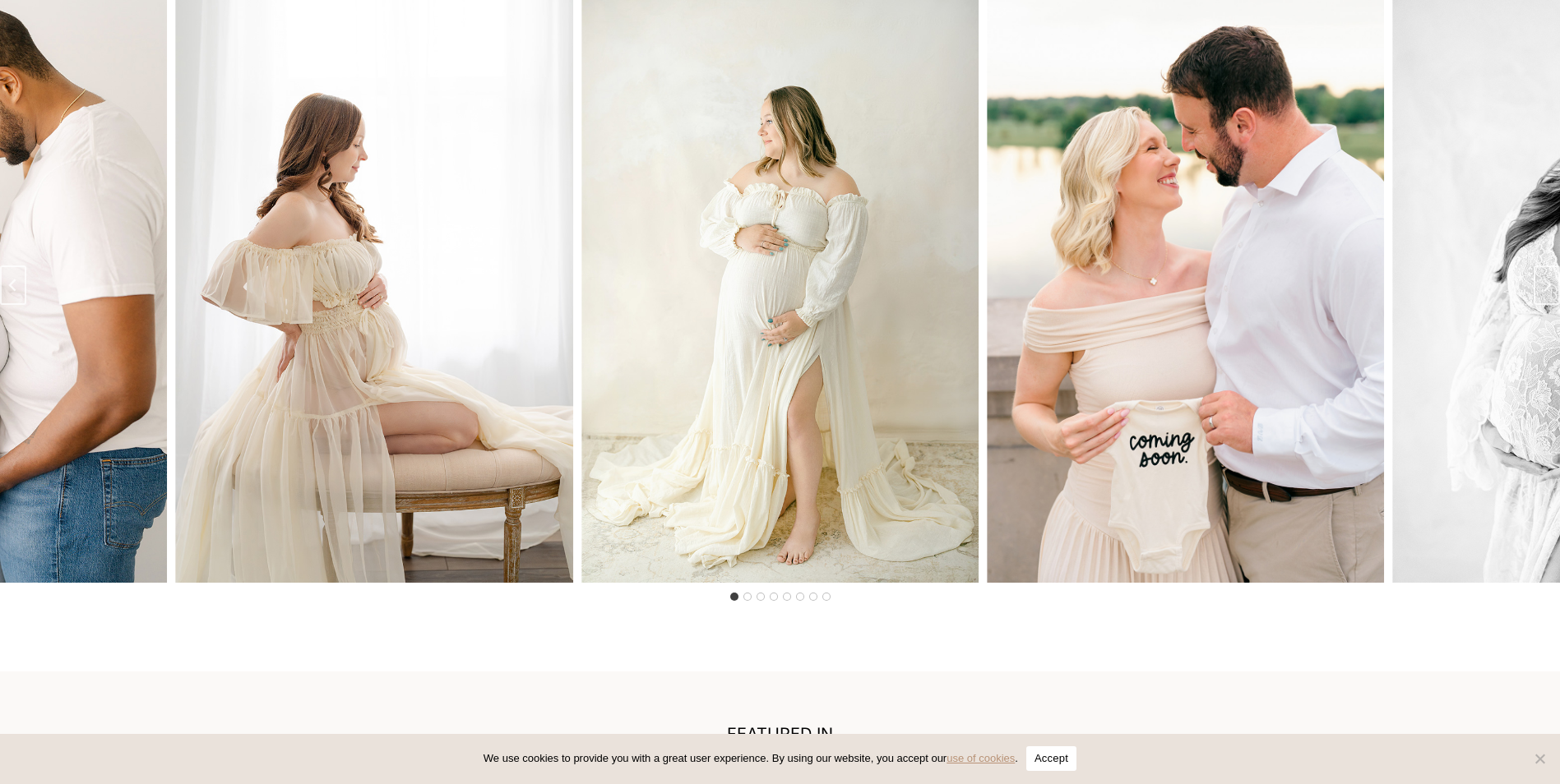
click at [427, 506] on img "8 of 8" at bounding box center [374, 285] width 397 height 596
click at [723, 501] on img "1 of 8" at bounding box center [779, 285] width 397 height 596
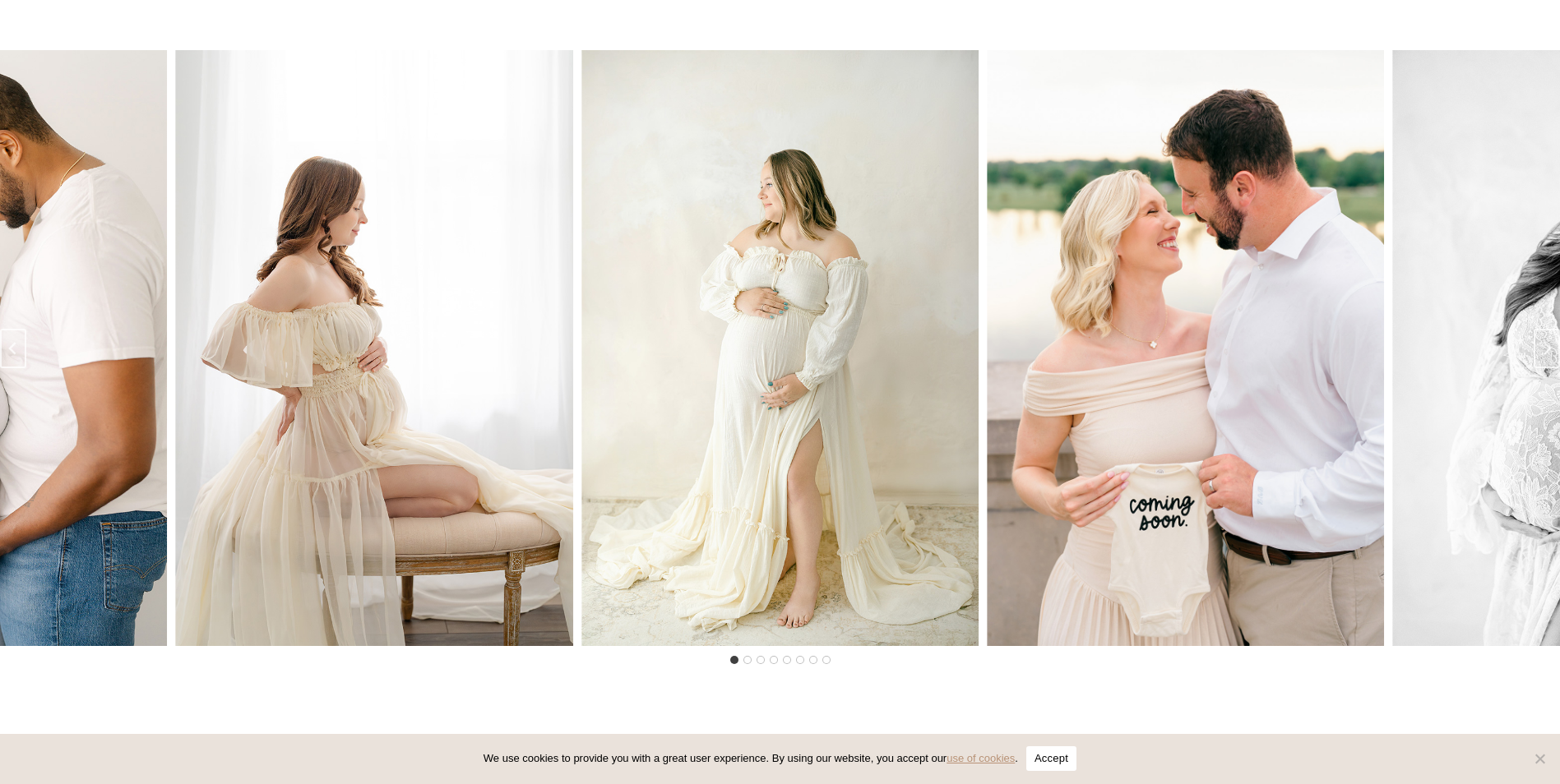
scroll to position [2713, 0]
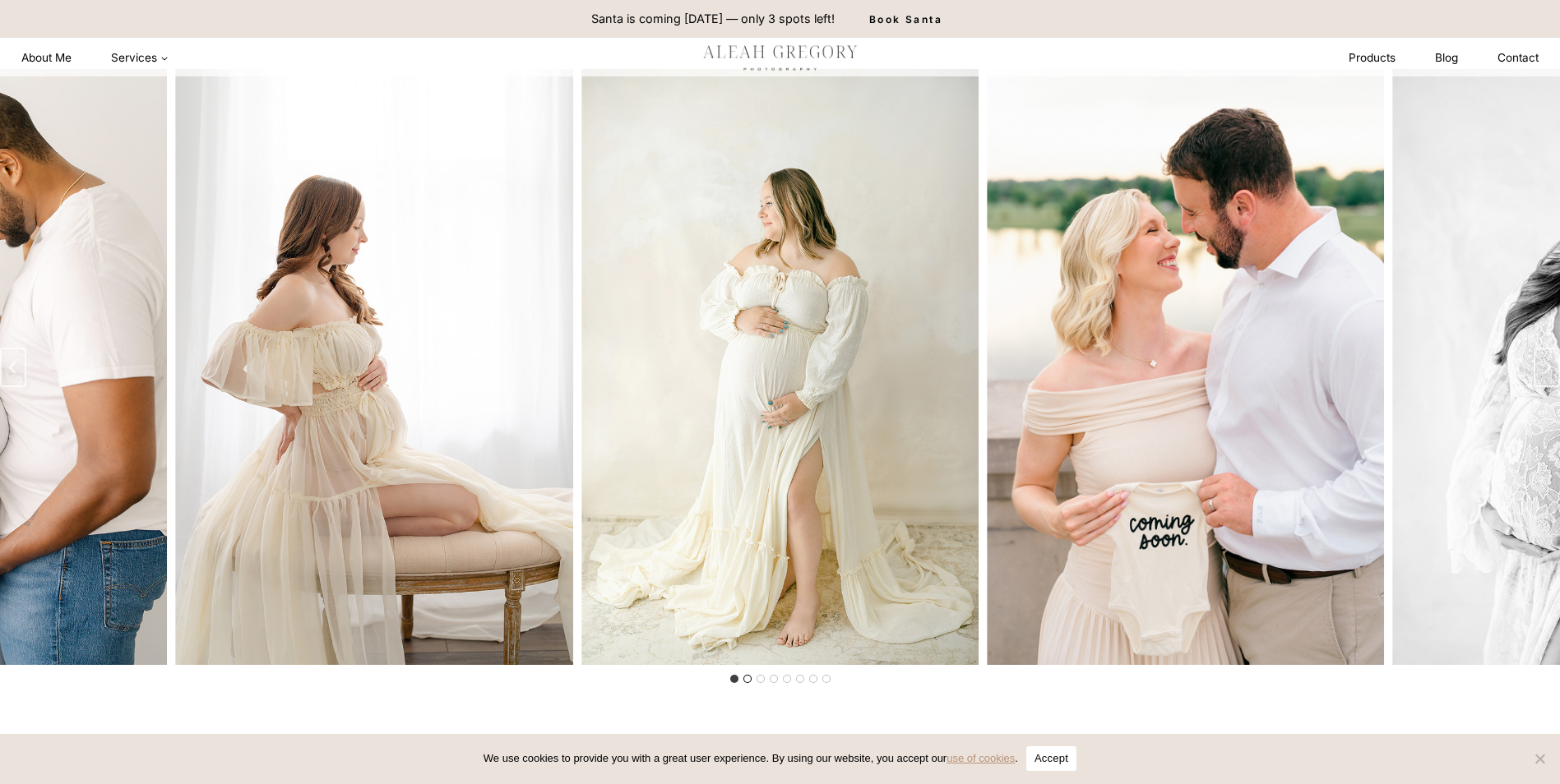
click at [747, 683] on button "Go to slide 2" at bounding box center [747, 679] width 8 height 8
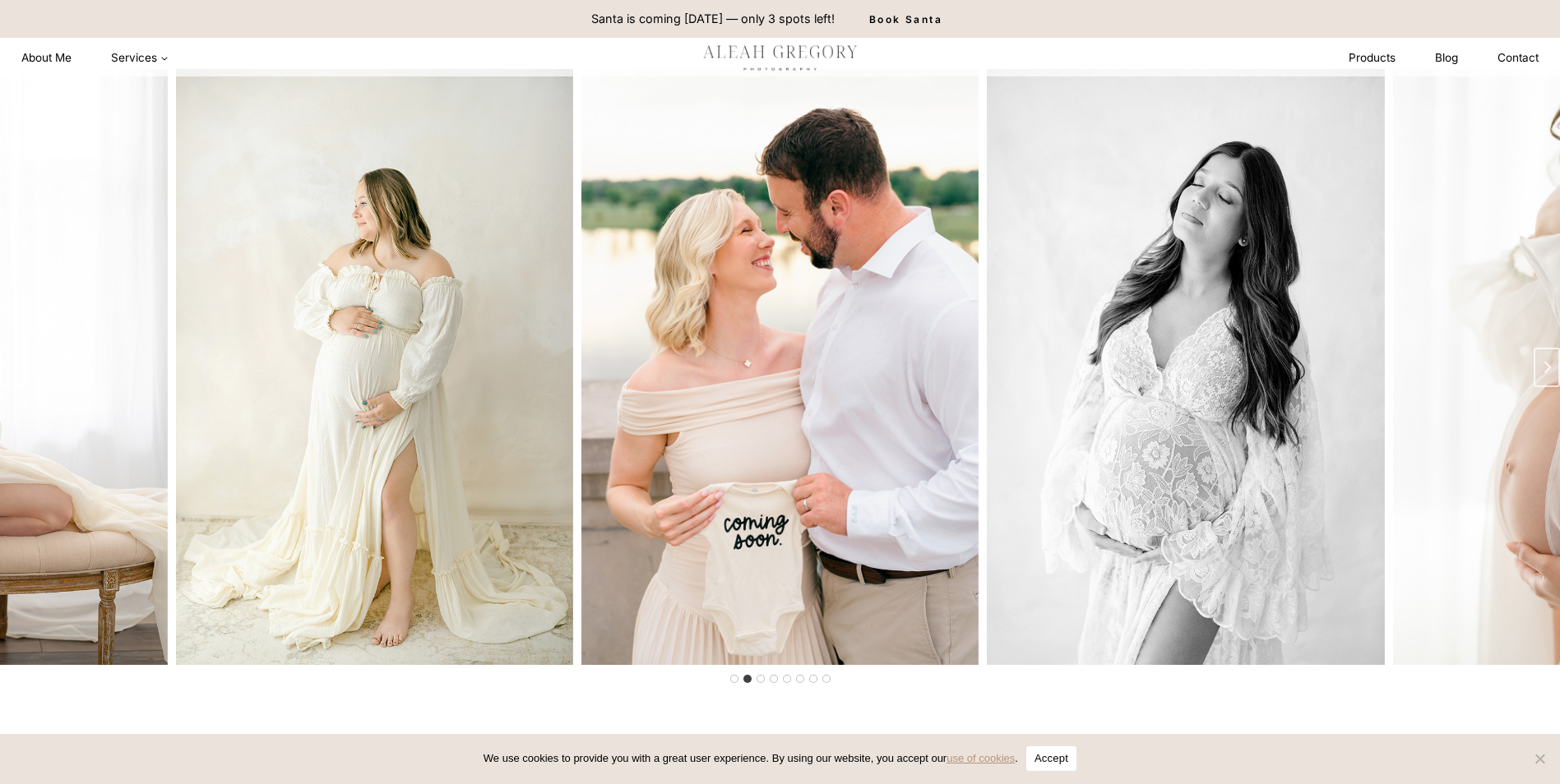
click at [790, 629] on img "2 of 8" at bounding box center [779, 367] width 397 height 596
click at [762, 683] on button "Go to slide 3" at bounding box center [761, 679] width 8 height 8
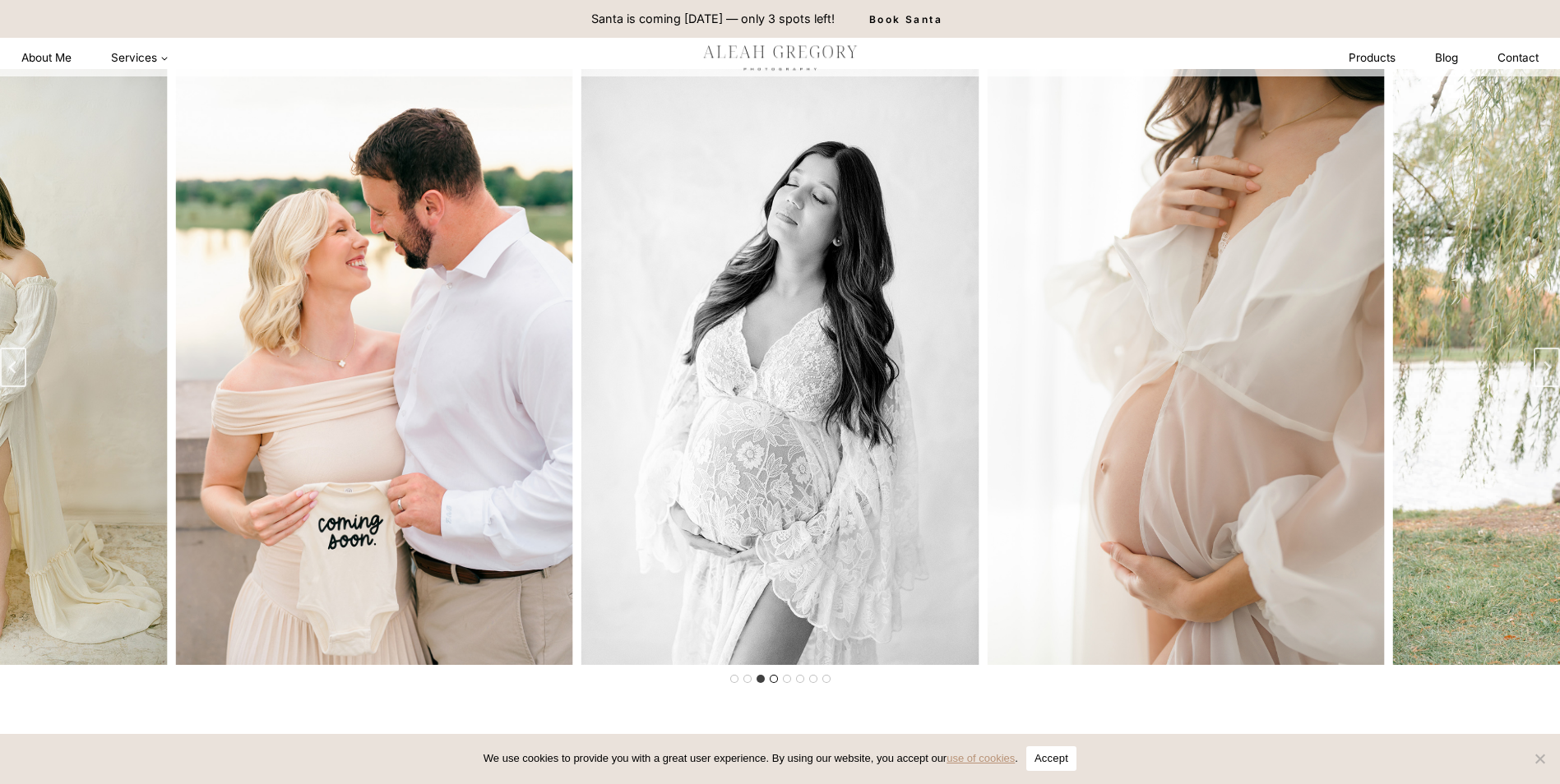
click at [772, 683] on button "Go to slide 4" at bounding box center [774, 679] width 8 height 8
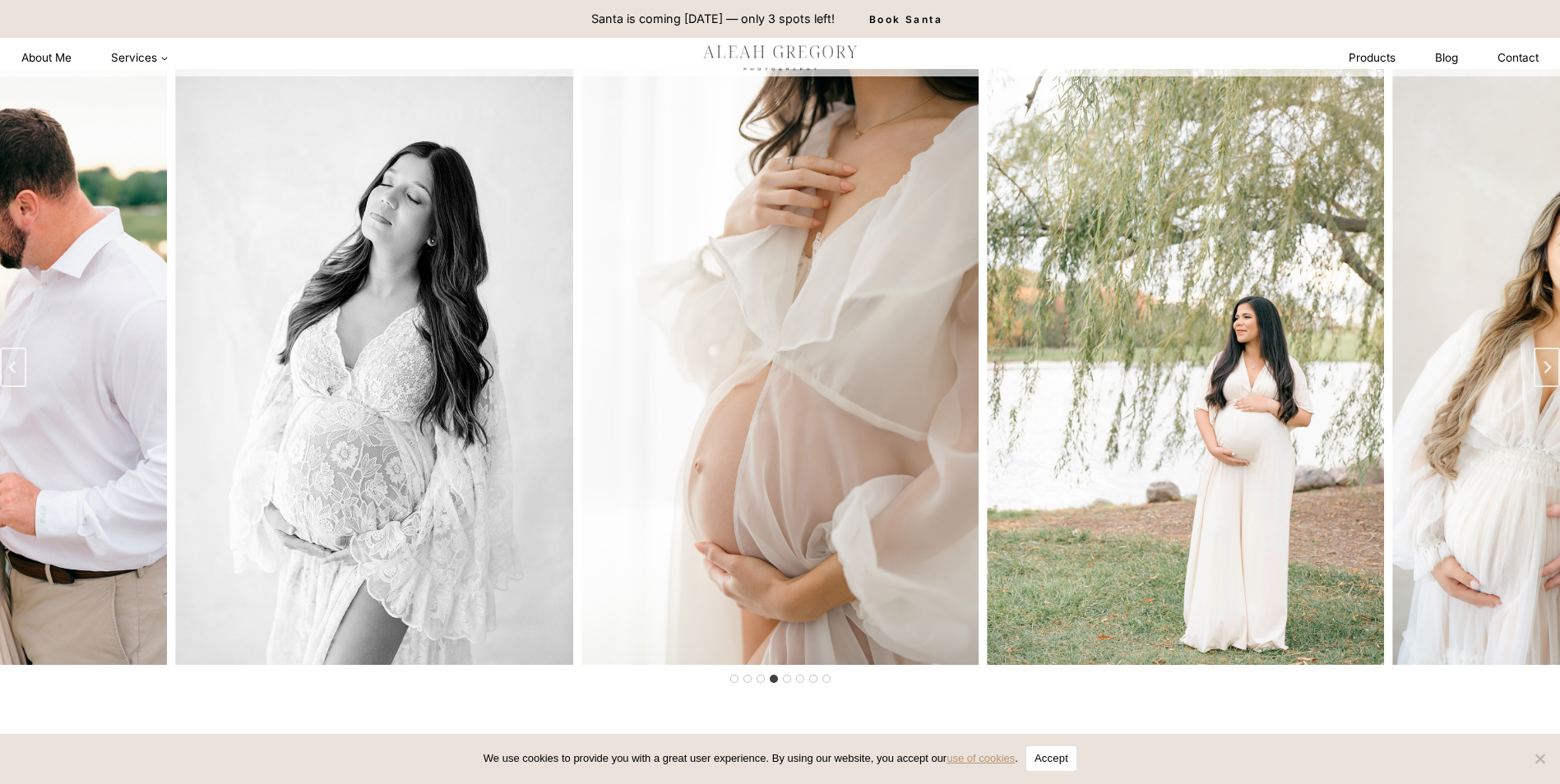
click at [790, 686] on li "Select a slide to show" at bounding box center [787, 679] width 13 height 13
click at [788, 683] on button "Go to slide 5" at bounding box center [787, 679] width 8 height 8
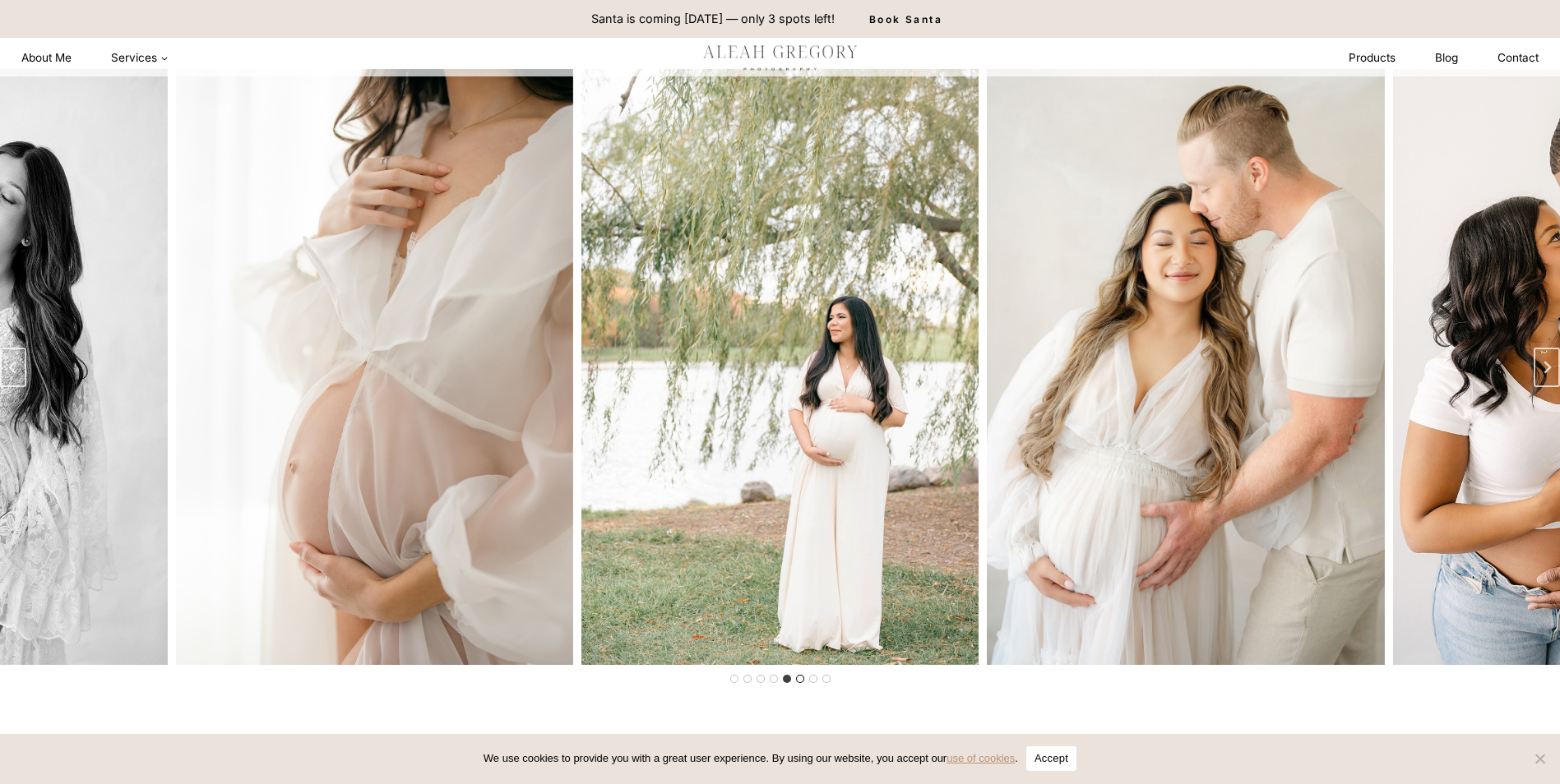
click at [800, 683] on button "Go to slide 6" at bounding box center [800, 679] width 8 height 8
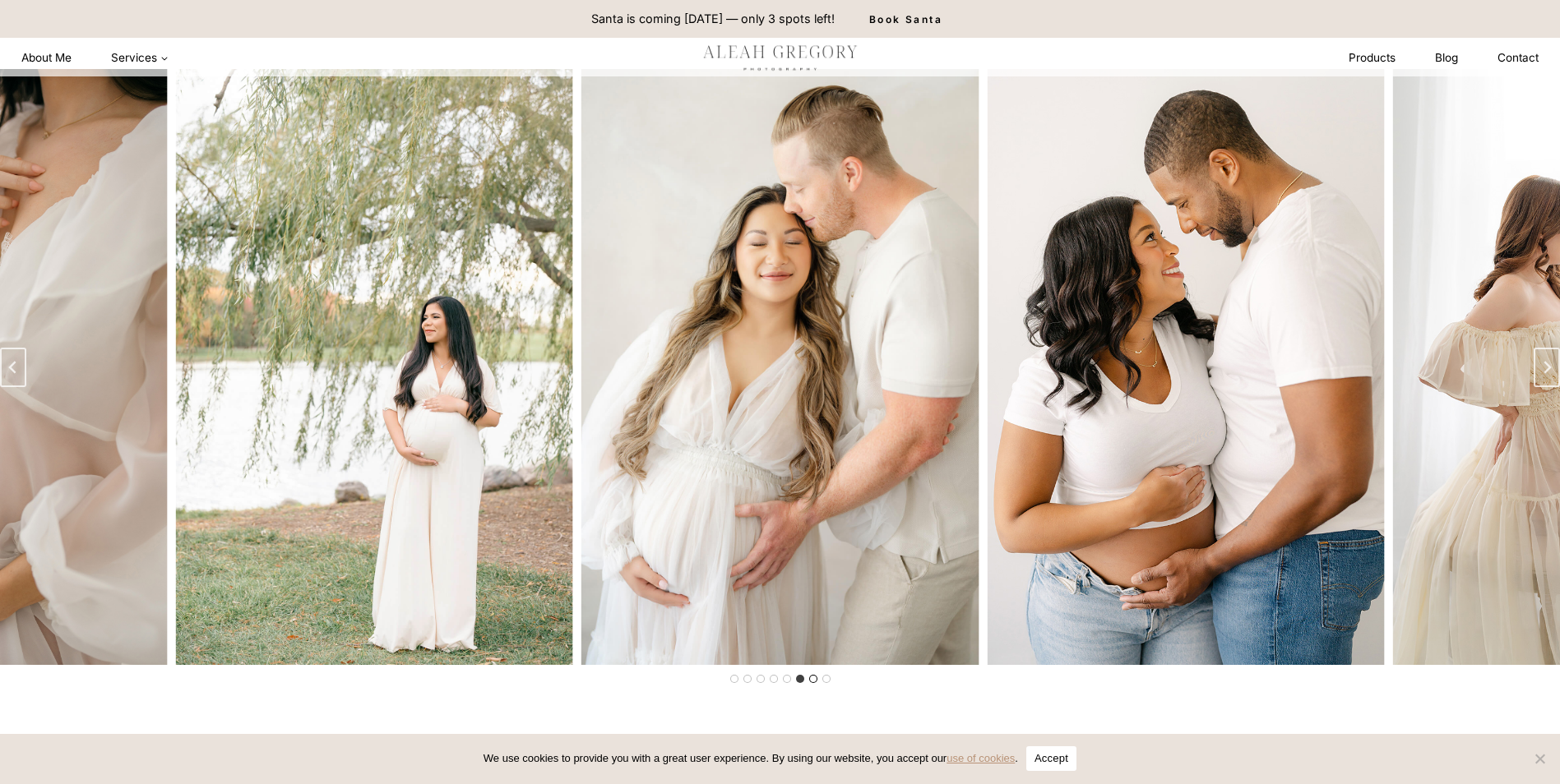
click at [815, 683] on button "Go to slide 7" at bounding box center [814, 679] width 8 height 8
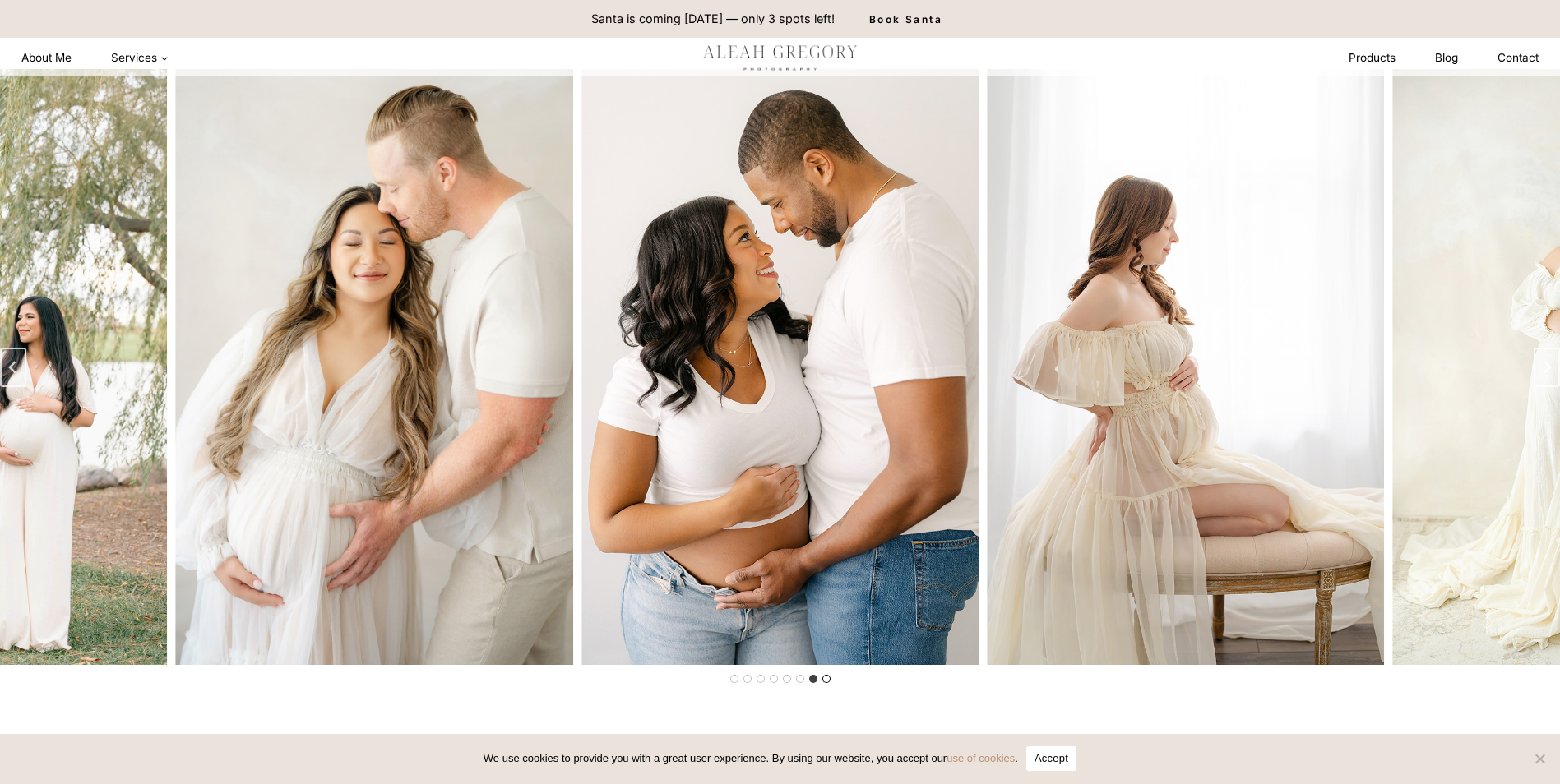
click at [827, 683] on button "Go to slide 8" at bounding box center [826, 679] width 8 height 8
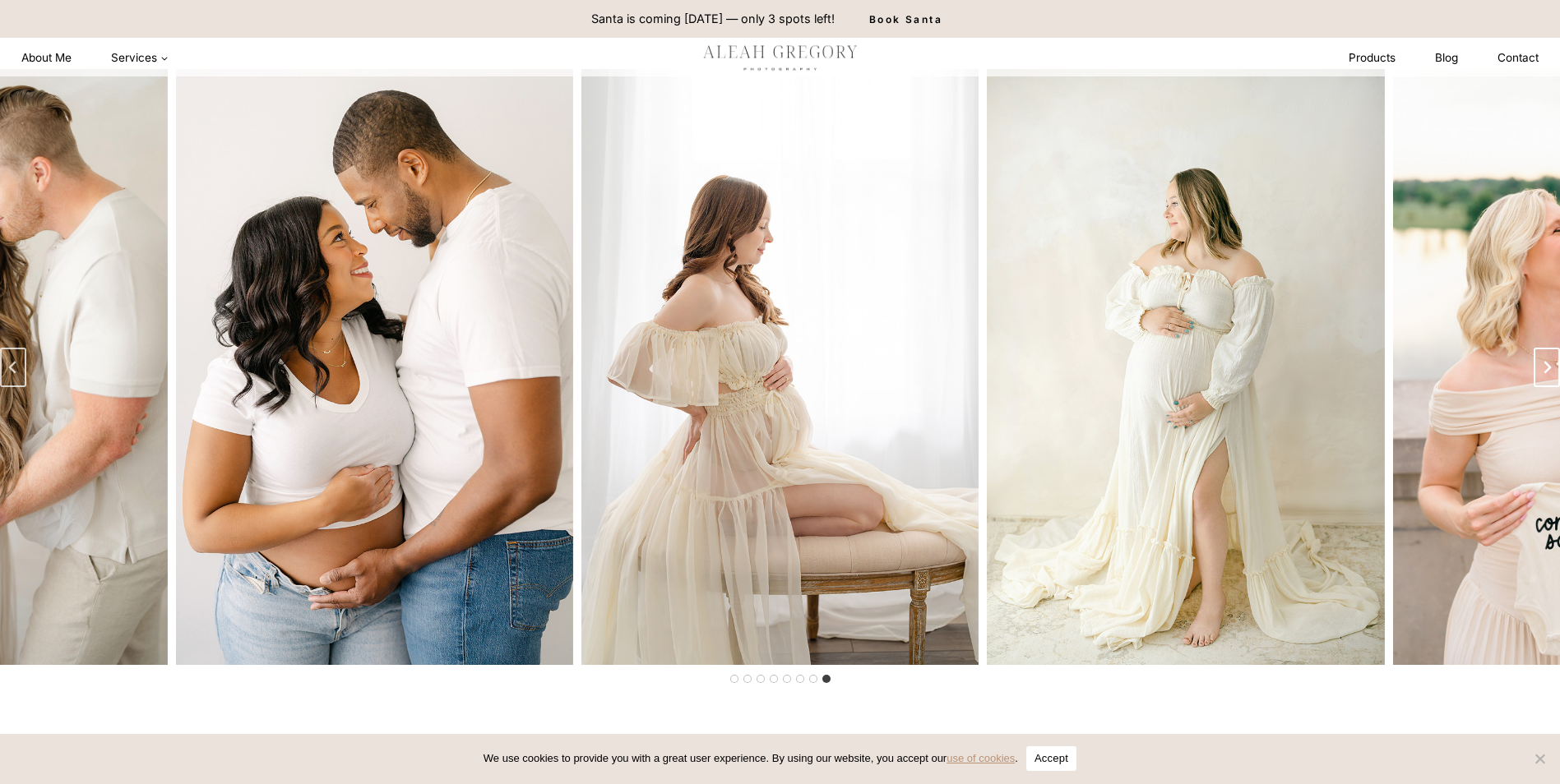
click at [1539, 376] on button "Go to first slide" at bounding box center [1547, 367] width 26 height 39
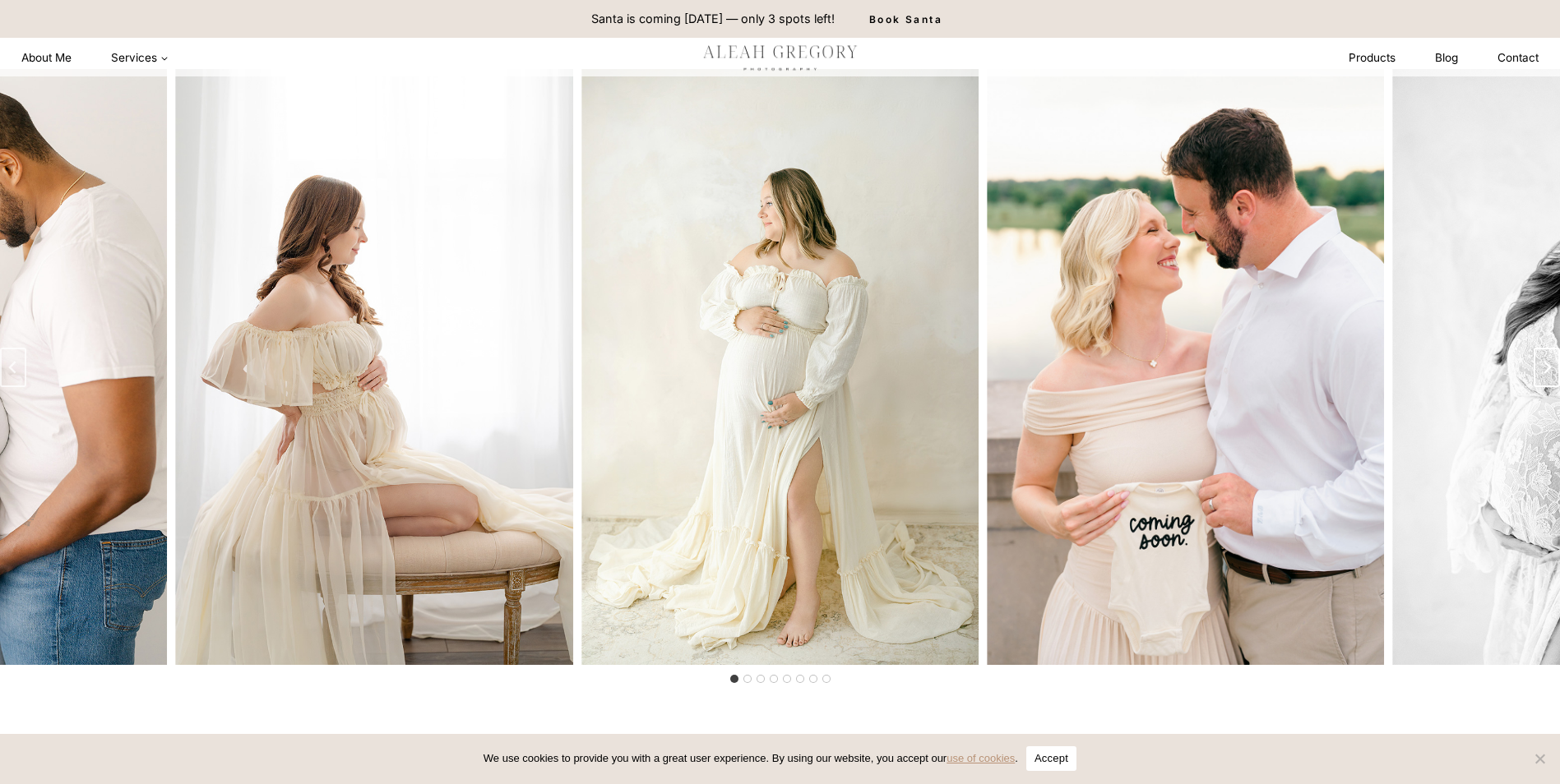
click at [1539, 376] on button "Next slide" at bounding box center [1547, 367] width 26 height 39
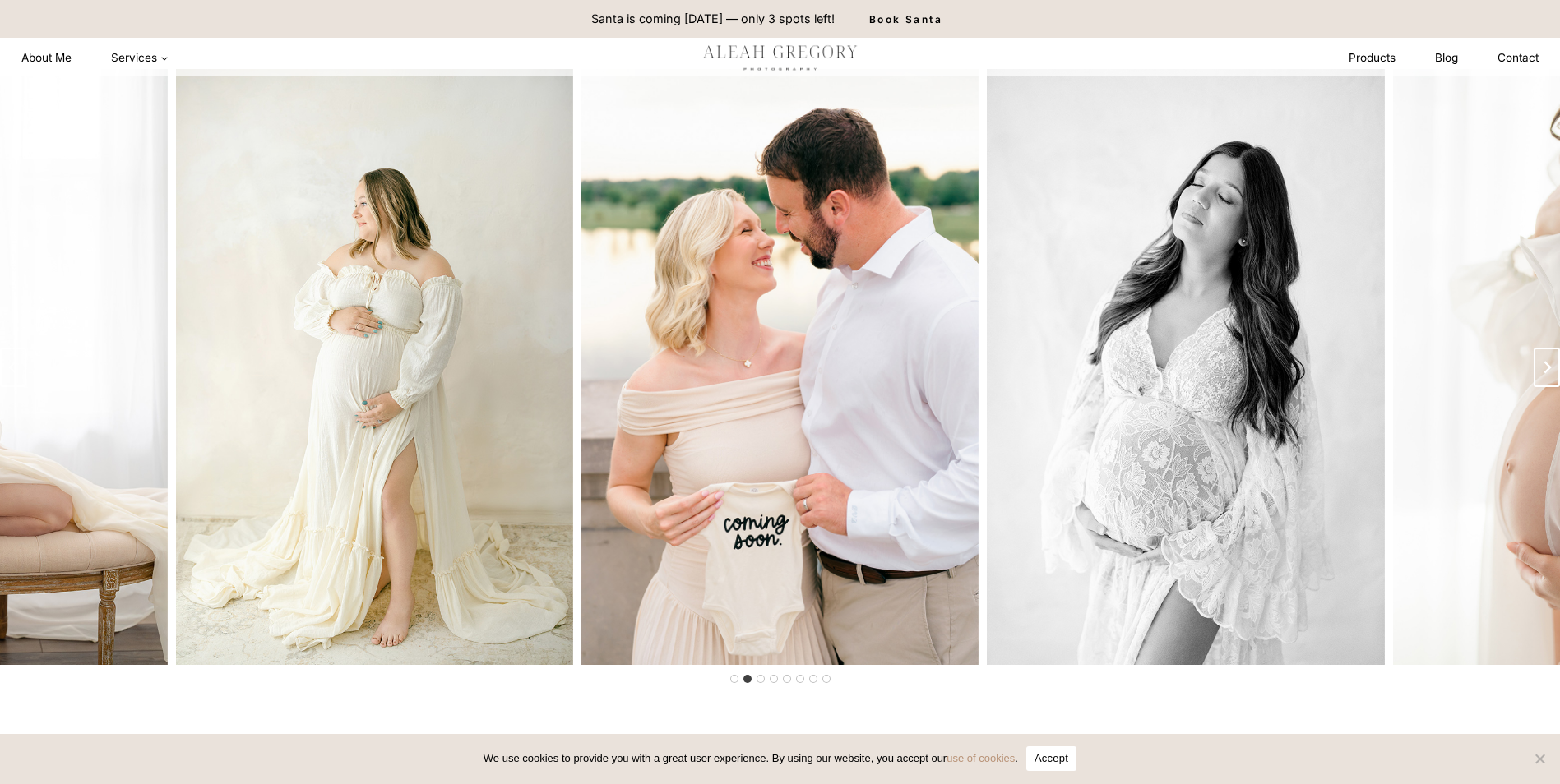
click at [1539, 376] on button "Next slide" at bounding box center [1547, 367] width 26 height 39
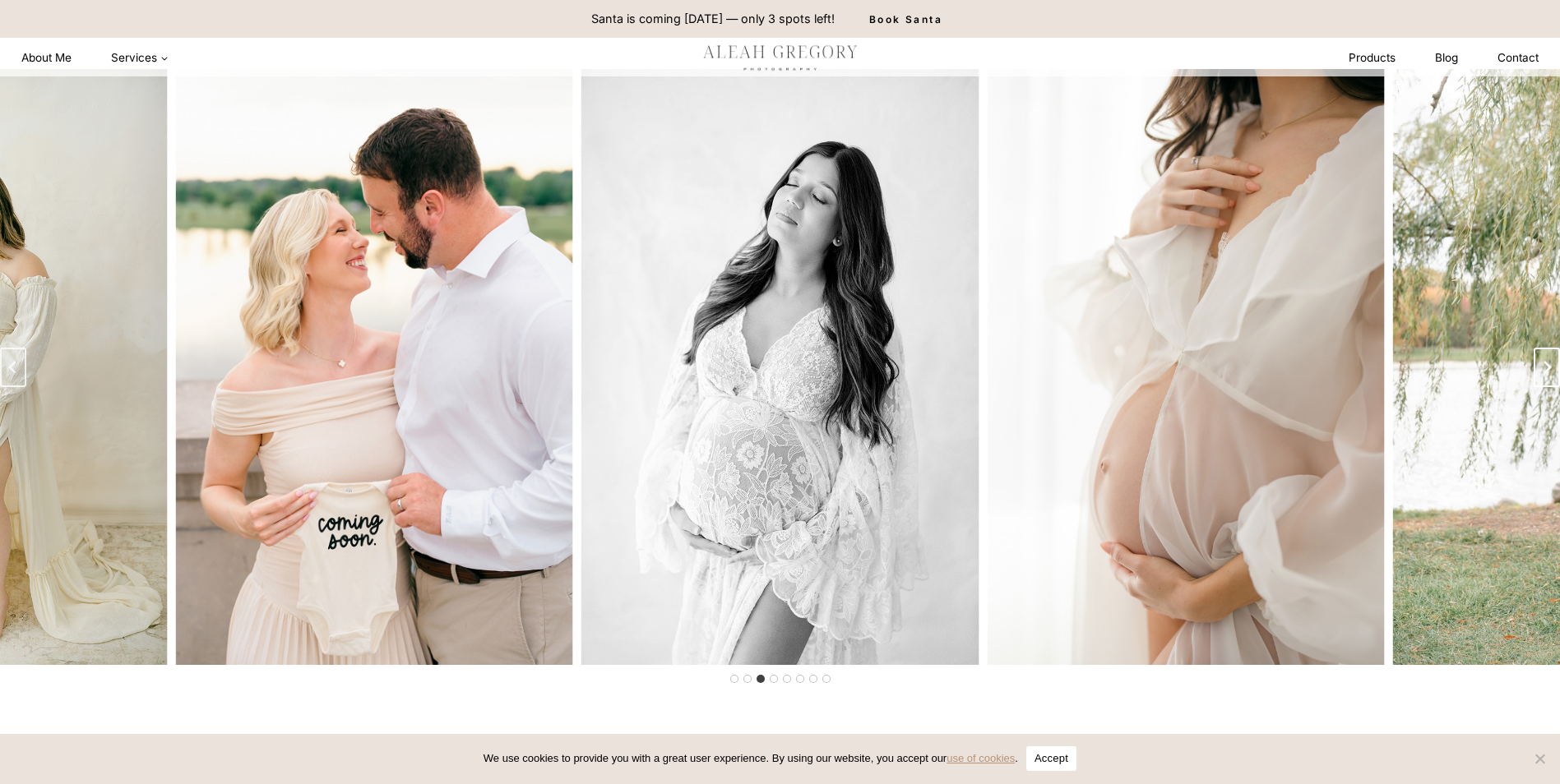
click at [1539, 376] on button "Next slide" at bounding box center [1547, 367] width 26 height 39
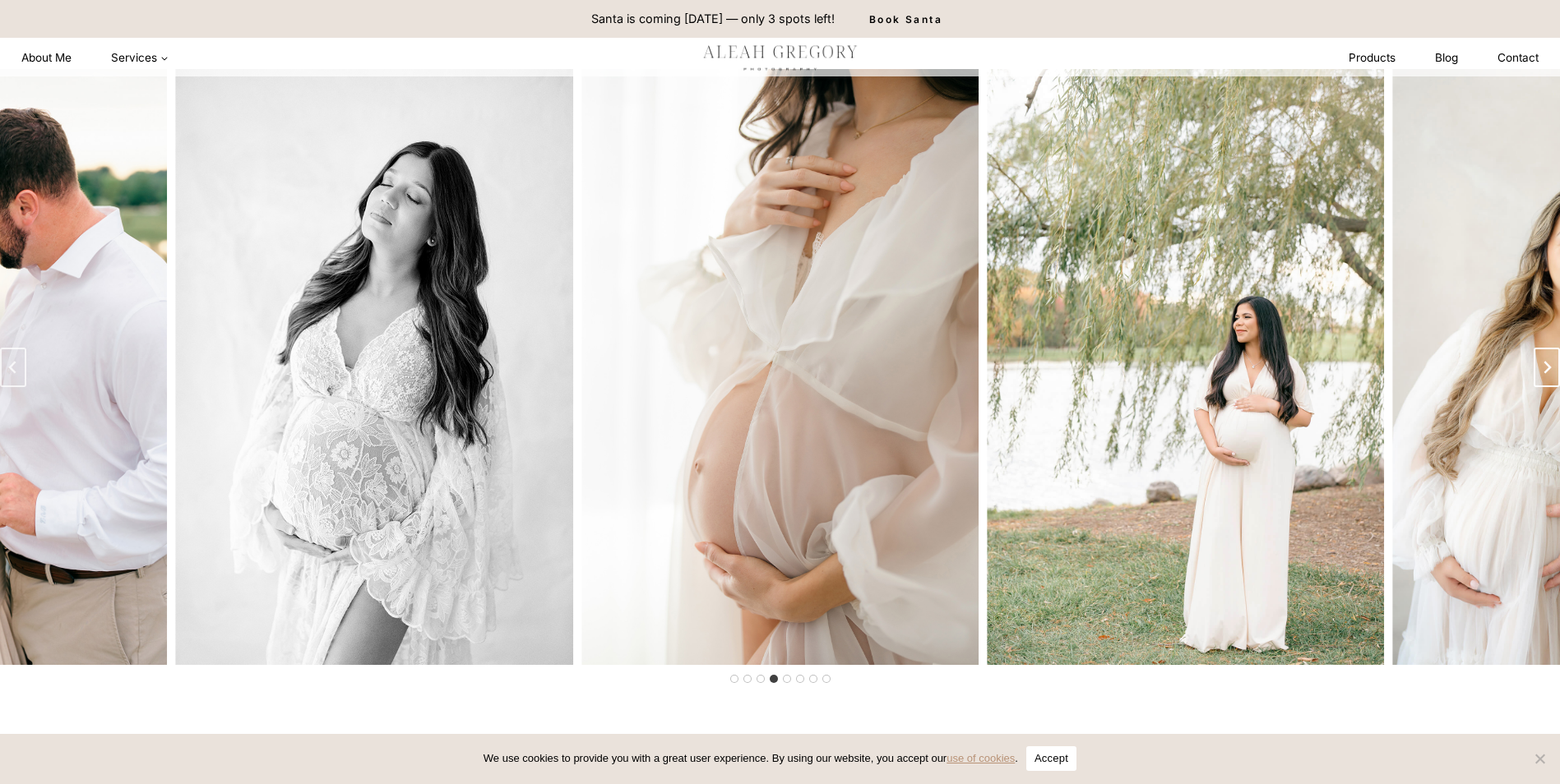
click at [1539, 376] on button "Next slide" at bounding box center [1547, 367] width 26 height 39
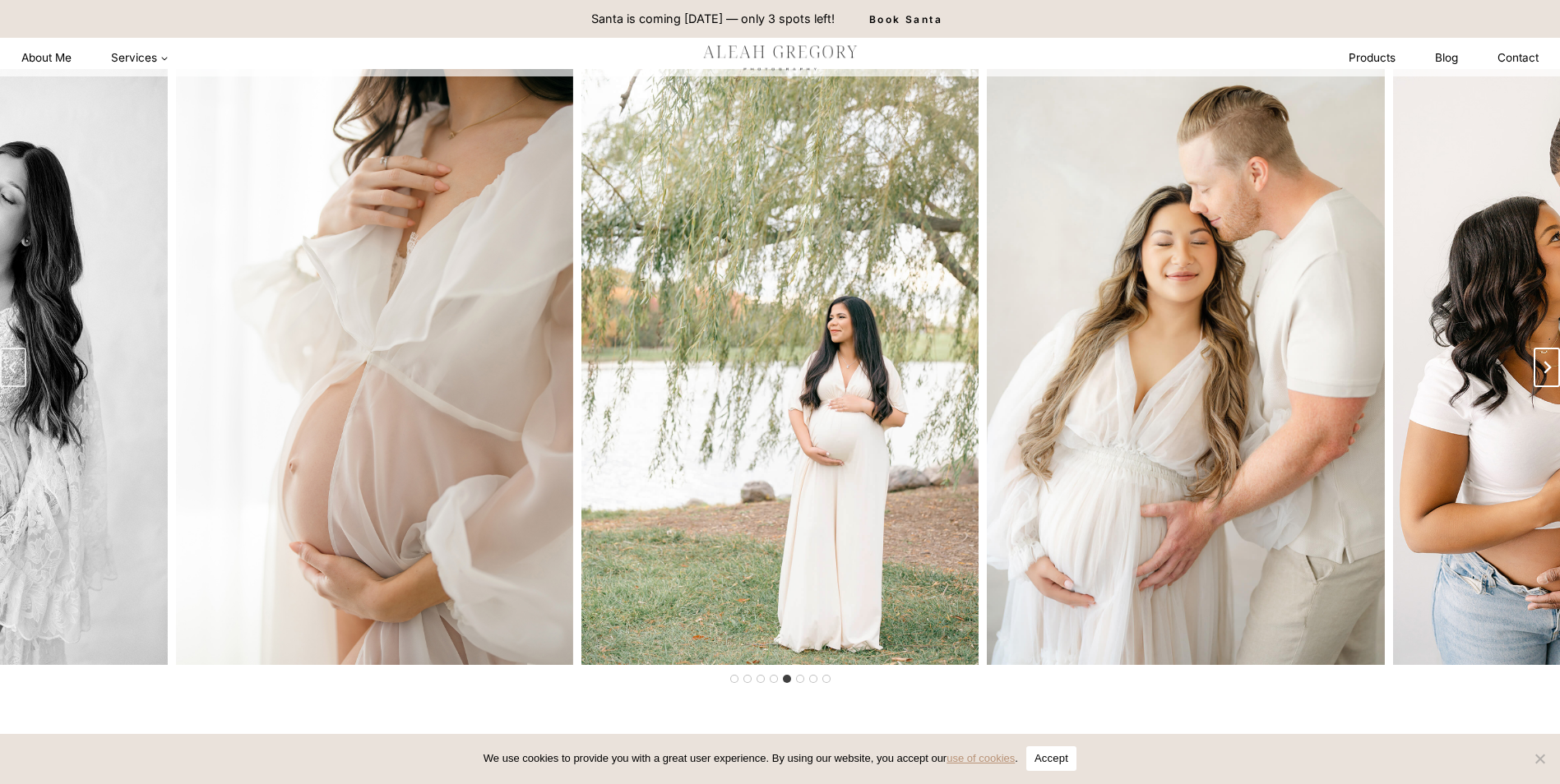
click at [1539, 376] on button "Next slide" at bounding box center [1547, 367] width 26 height 39
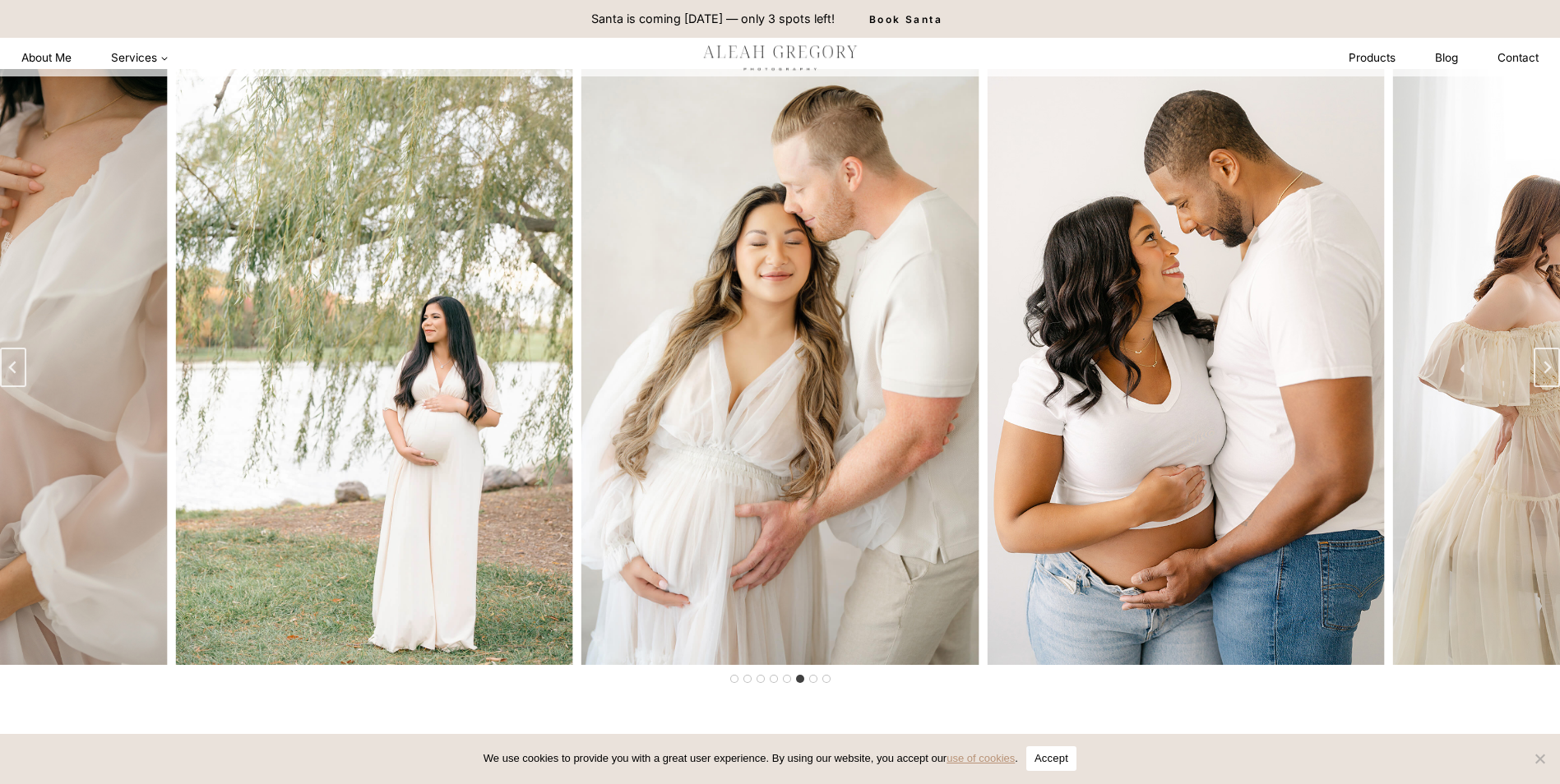
click at [901, 522] on img "6 of 8" at bounding box center [779, 367] width 397 height 596
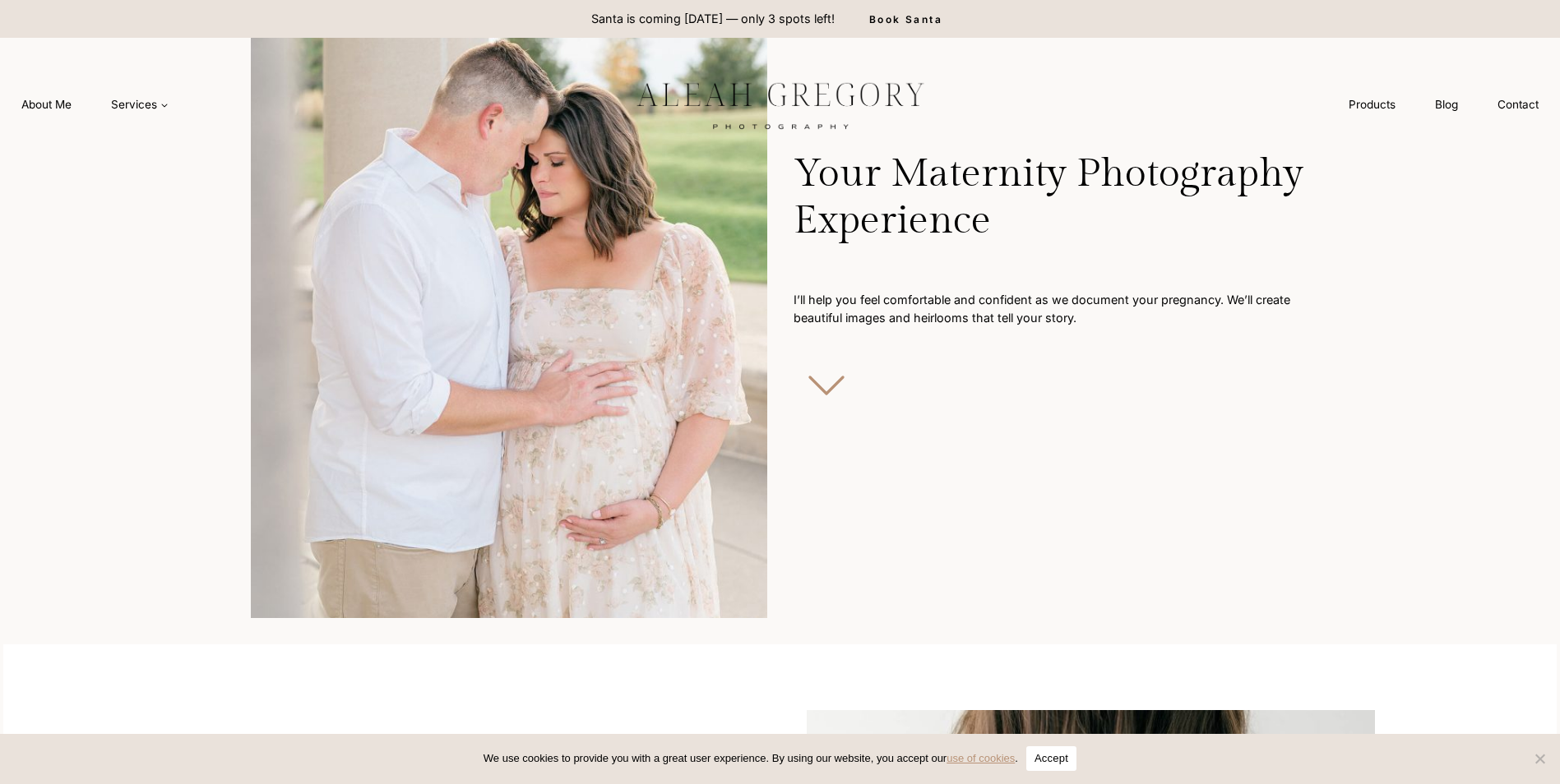
scroll to position [0, 0]
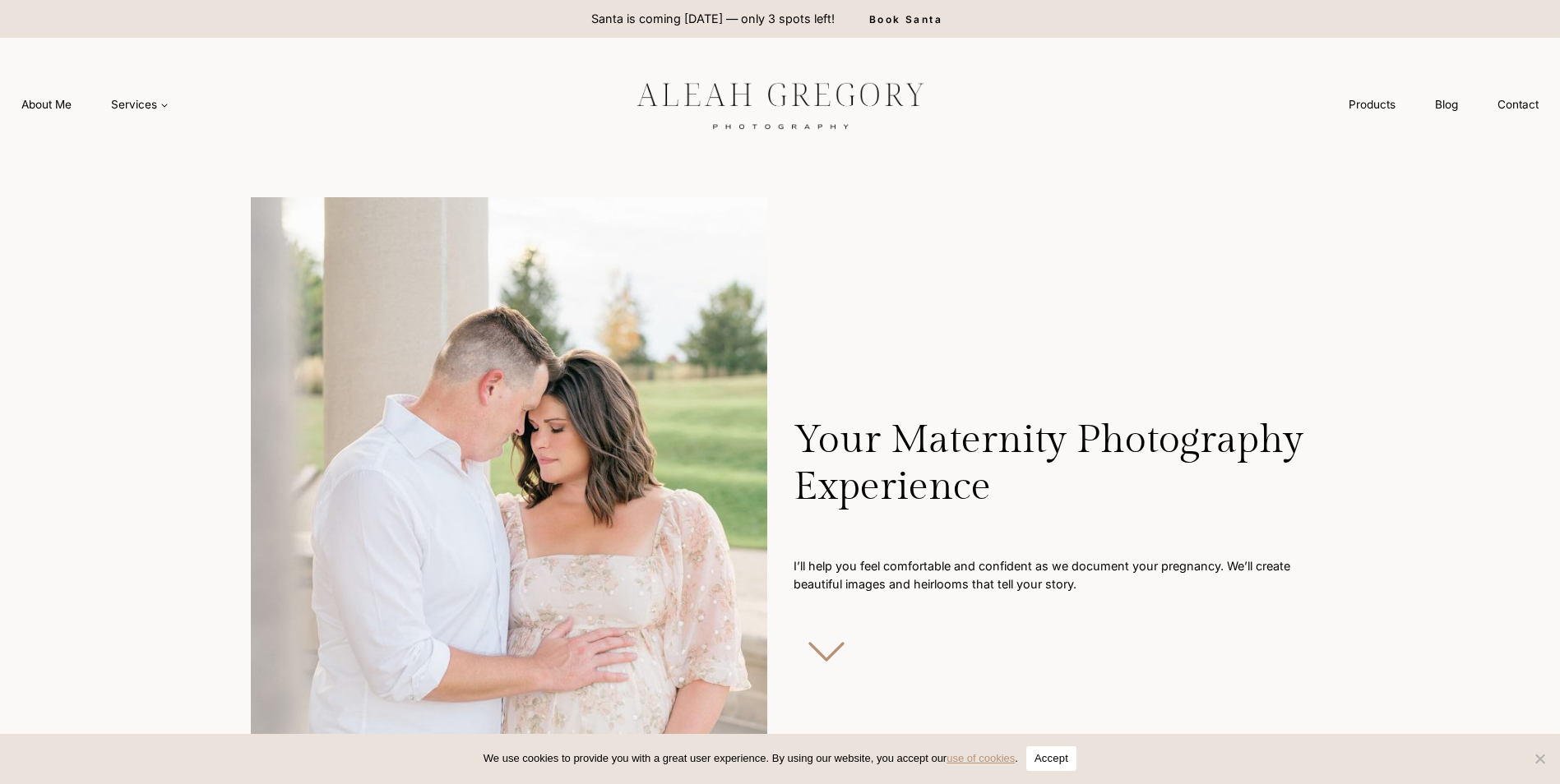
click at [731, 91] on img at bounding box center [780, 104] width 370 height 69
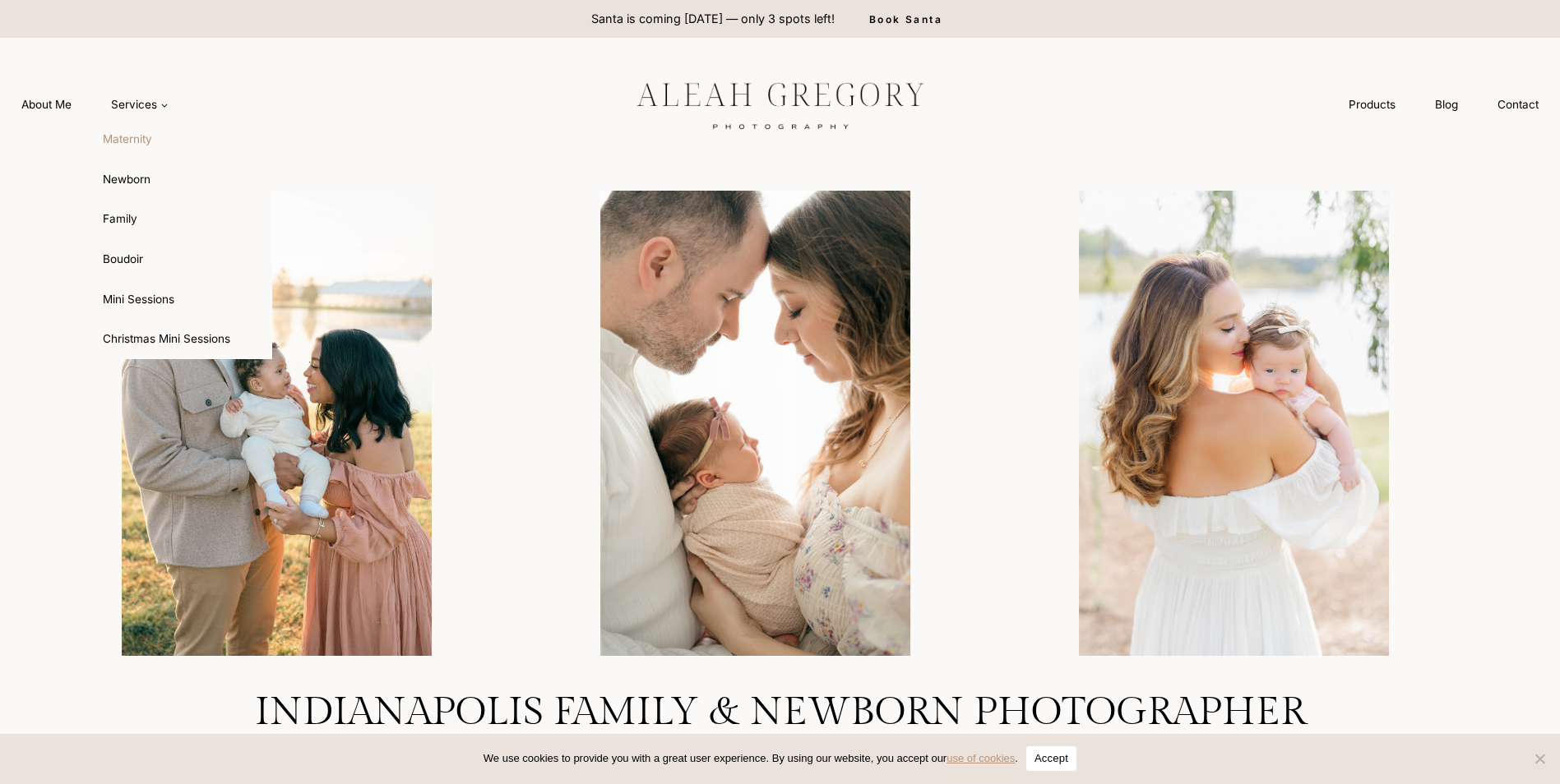
click at [137, 136] on link "Maternity" at bounding box center [181, 139] width 181 height 39
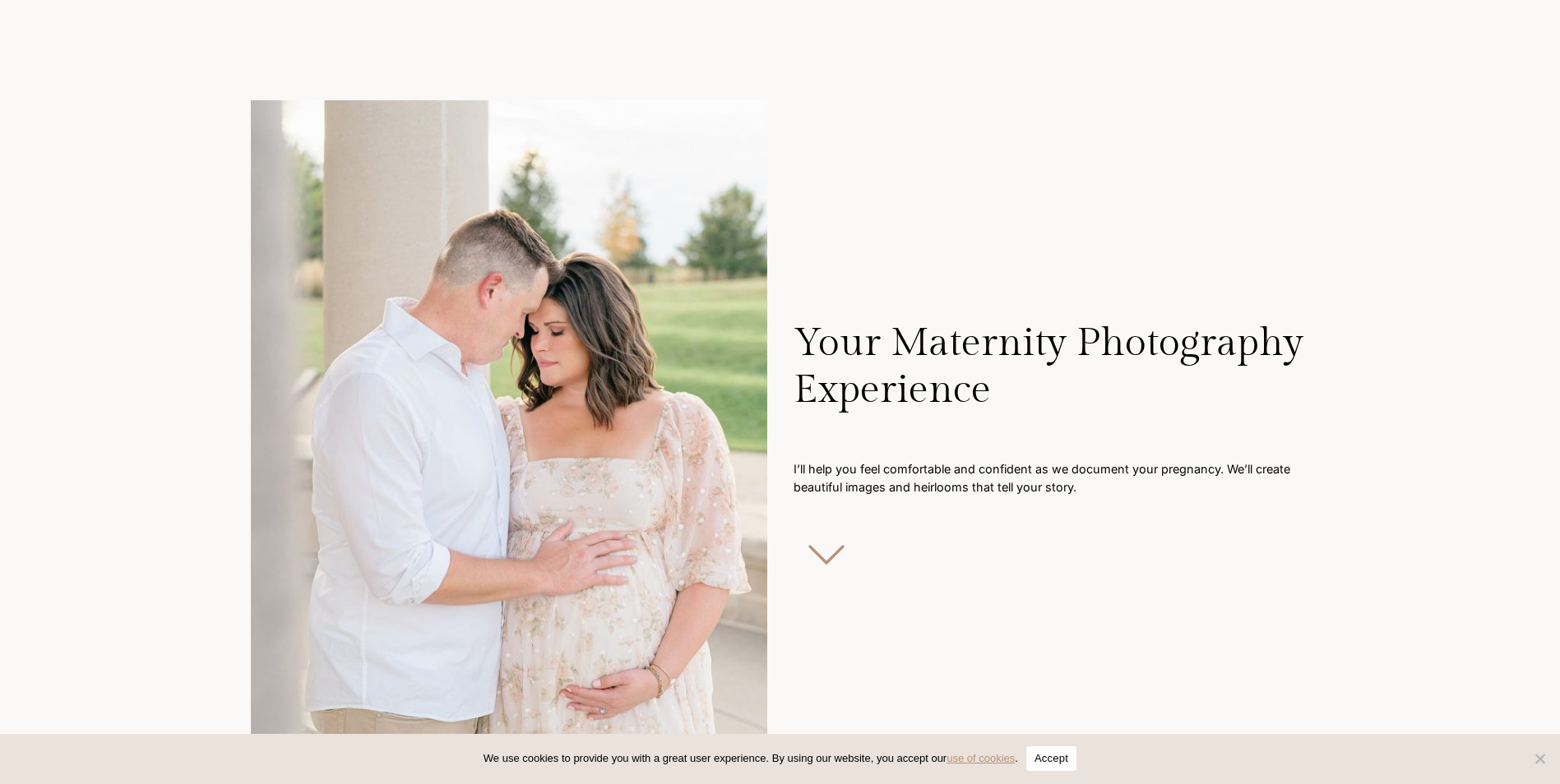
scroll to position [411, 0]
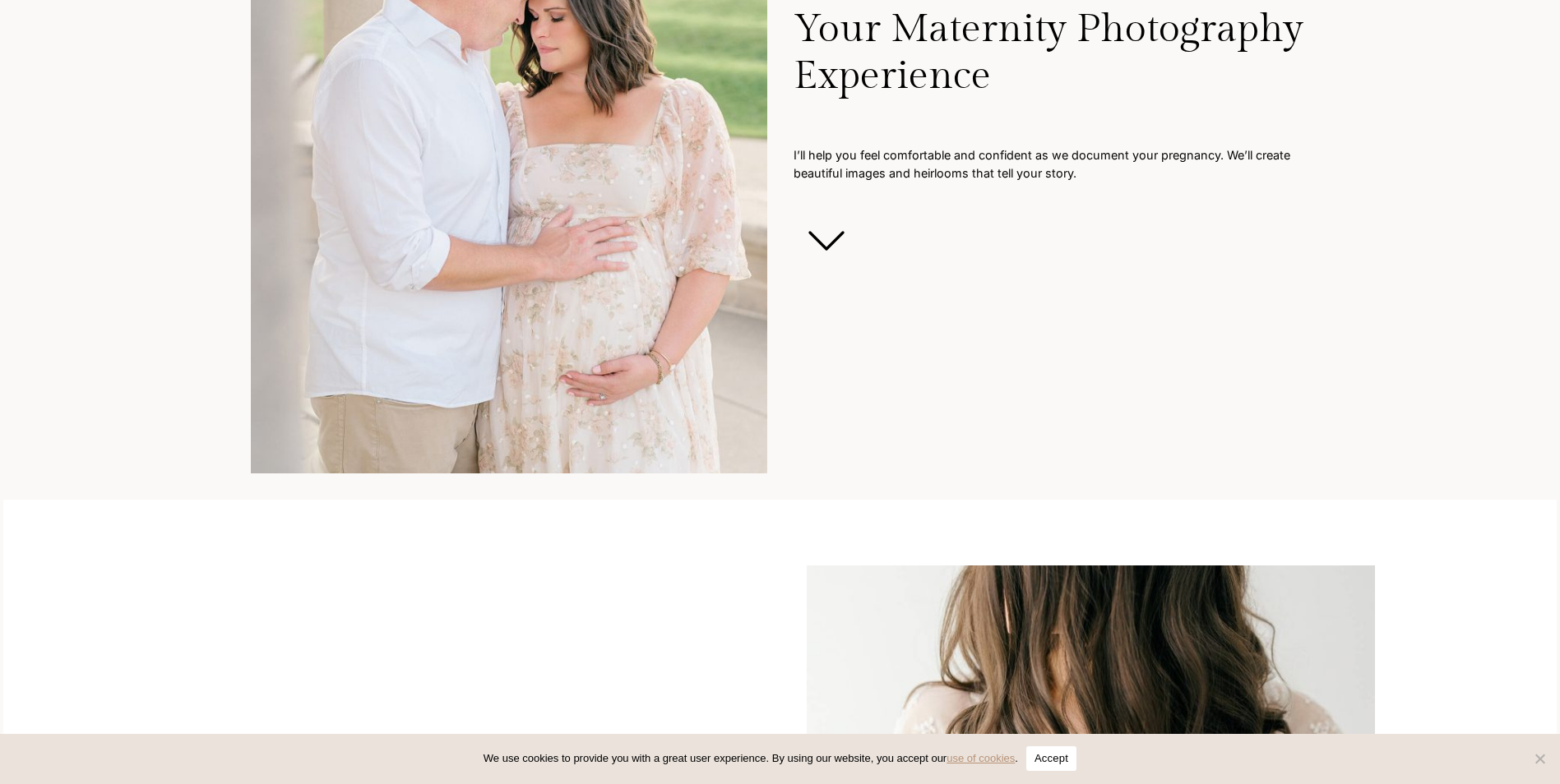
click at [828, 232] on icon at bounding box center [826, 241] width 65 height 65
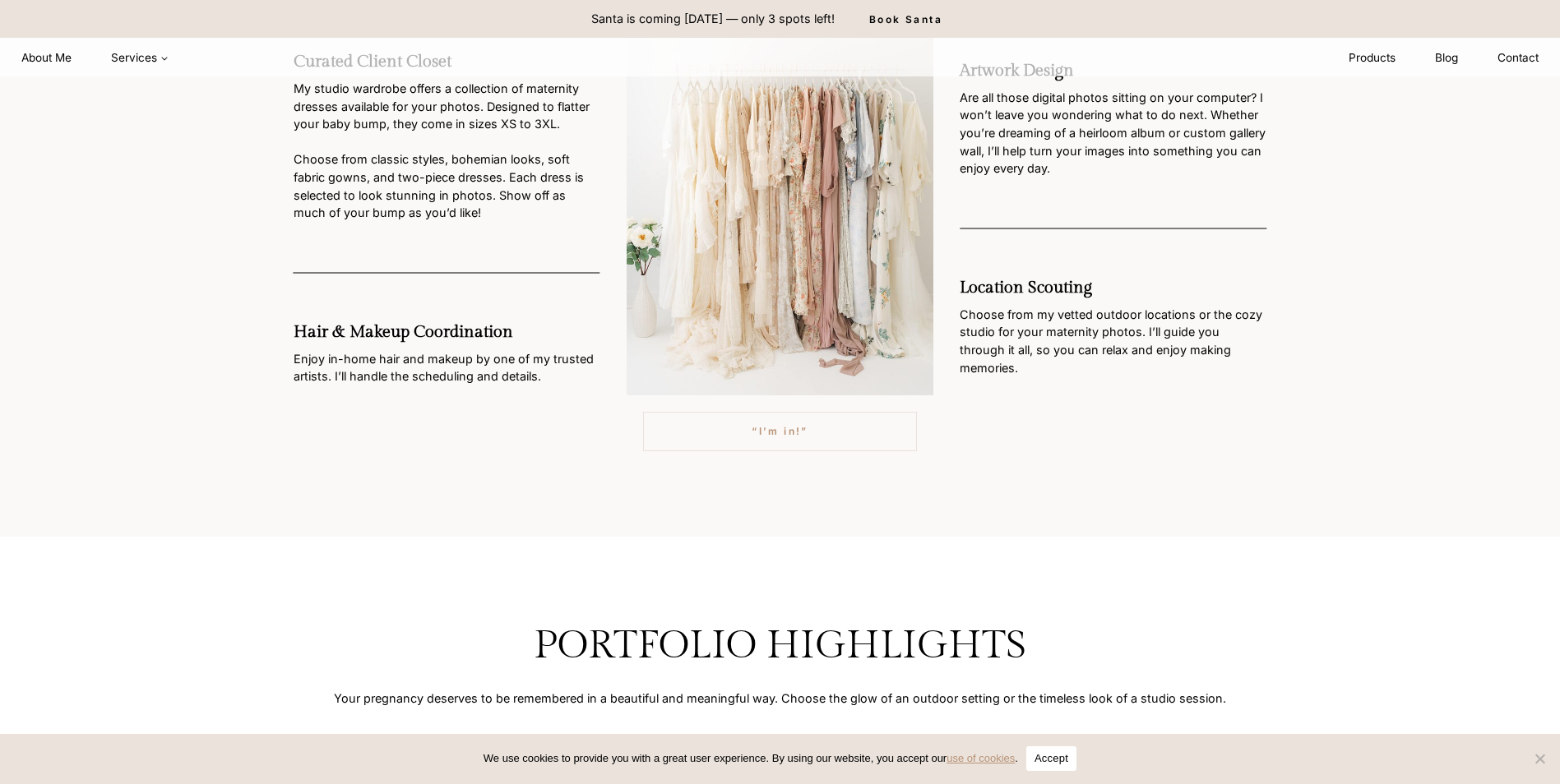
scroll to position [1986, 0]
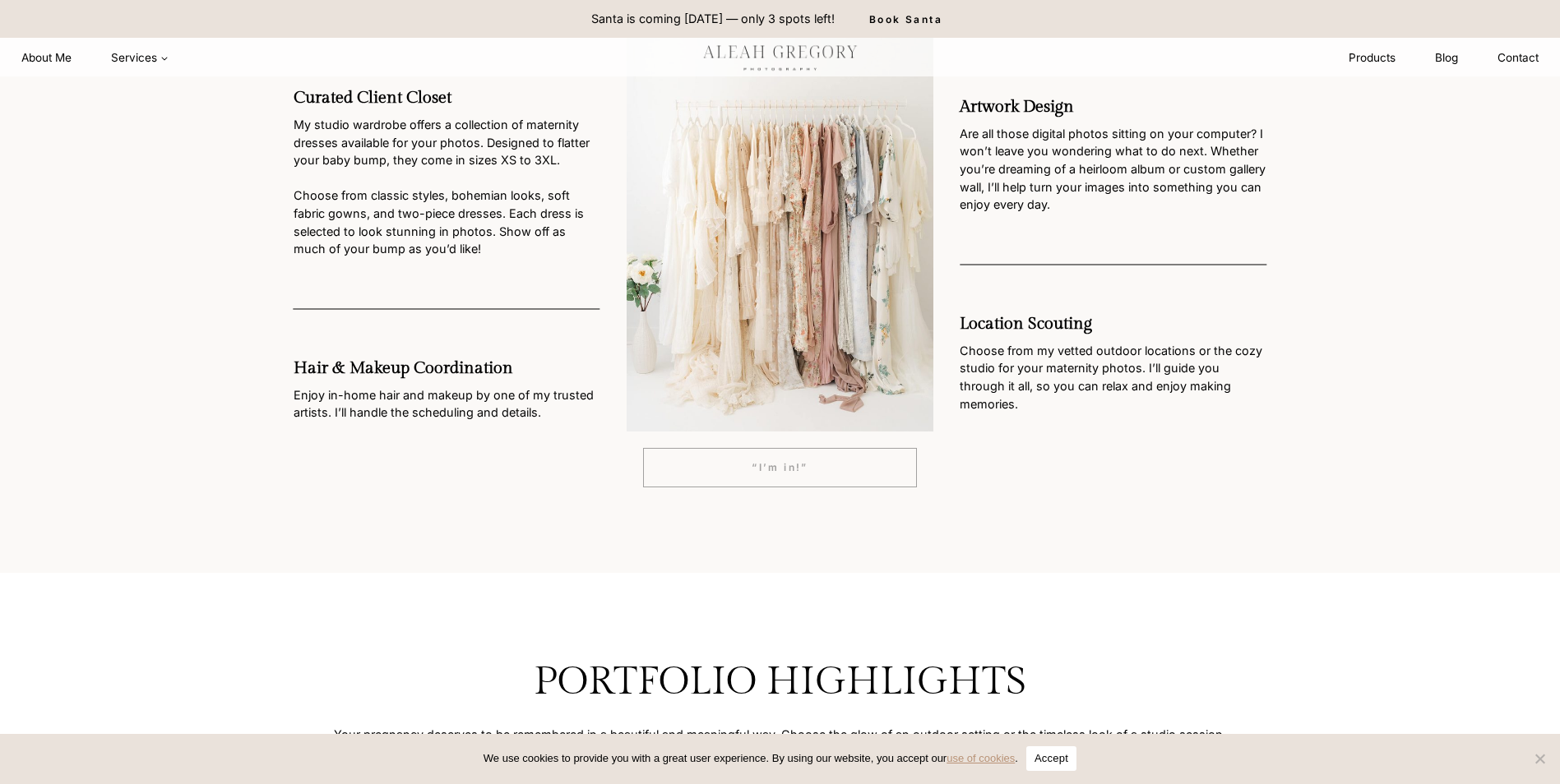
click at [729, 466] on link "“I’m in!”" at bounding box center [780, 468] width 274 height 39
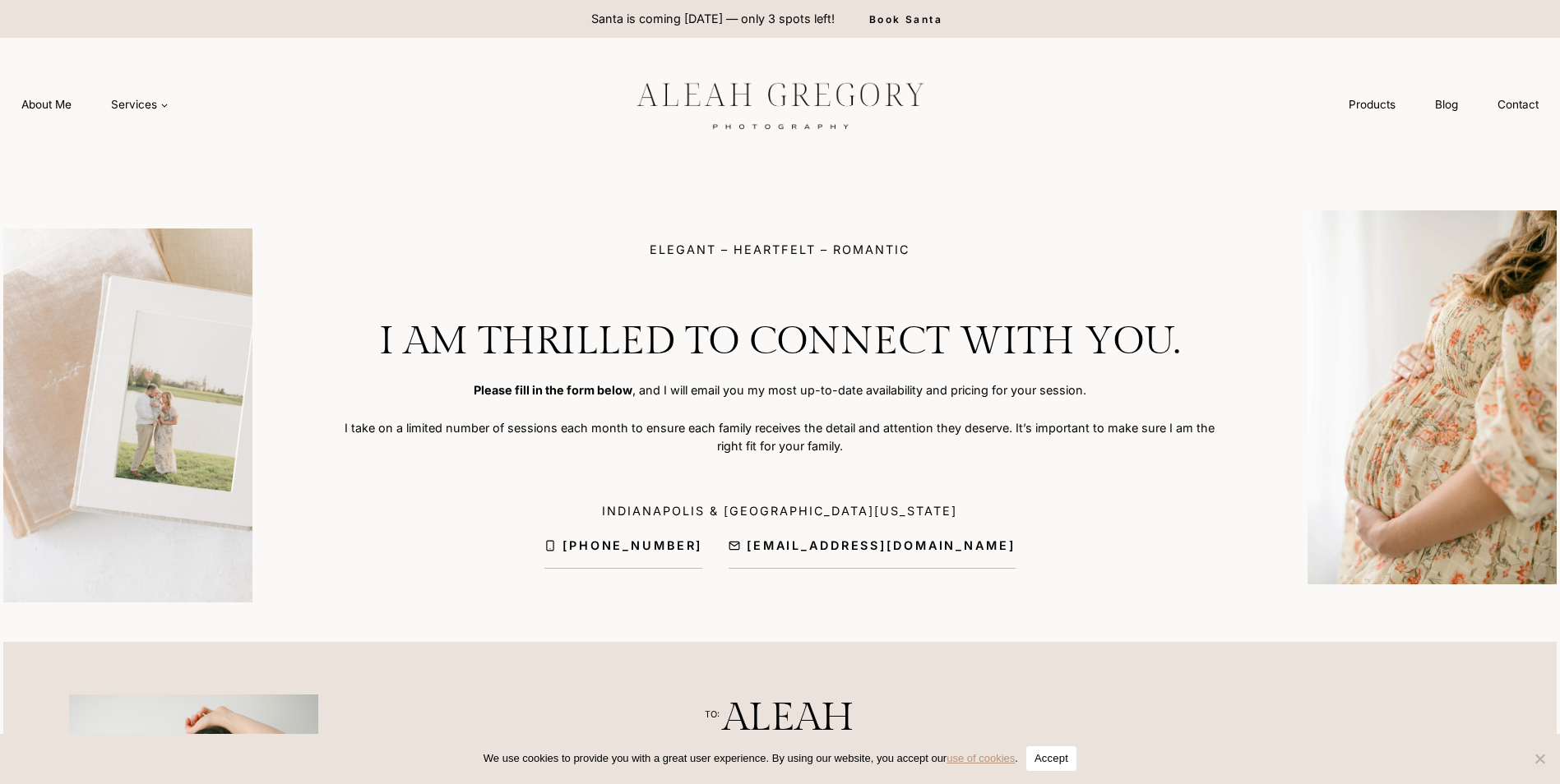
drag, startPoint x: 804, startPoint y: 444, endPoint x: 899, endPoint y: 473, distance: 99.3
click at [899, 473] on div "ELEGANT – HEARTFELT – ROMANTIC i am thrilled to connect with you. Please fill i…" at bounding box center [779, 406] width 871 height 392
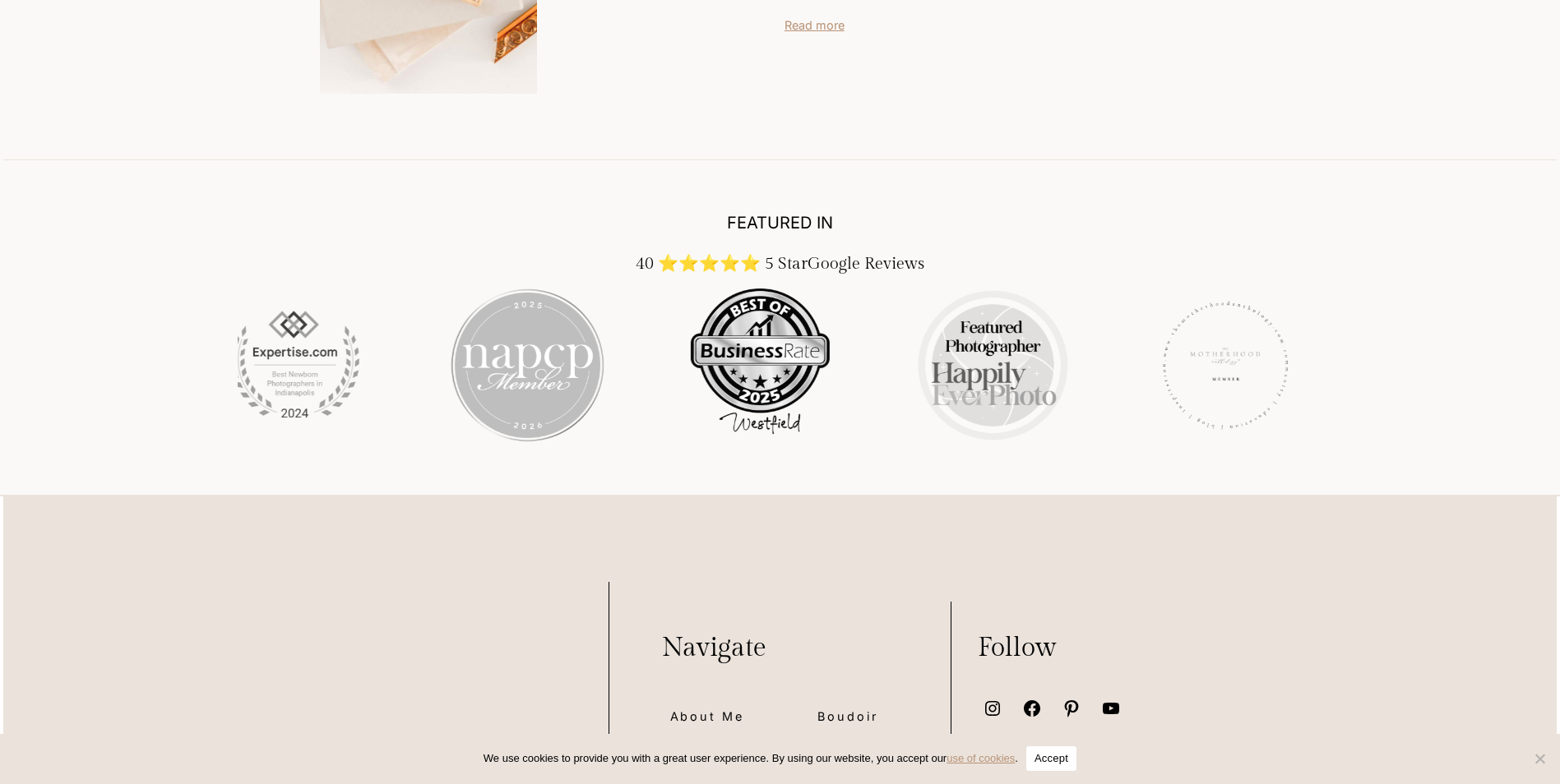
scroll to position [1891, 0]
